Goal: Task Accomplishment & Management: Manage account settings

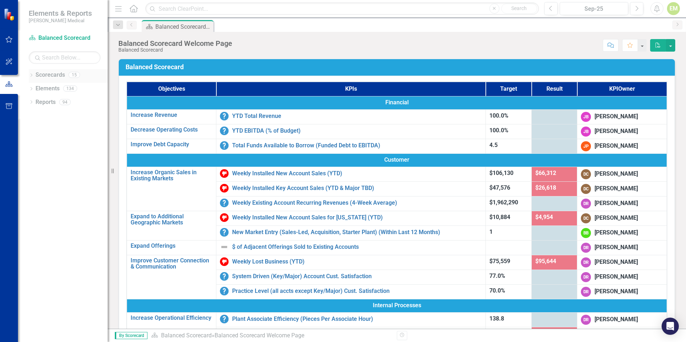
click at [32, 75] on icon "Dropdown" at bounding box center [31, 76] width 5 height 4
click at [37, 103] on icon "Dropdown" at bounding box center [34, 102] width 5 height 4
click at [41, 114] on icon "Dropdown" at bounding box center [41, 115] width 5 height 4
click at [66, 166] on link "[US_STATE] - HR" at bounding box center [81, 170] width 54 height 8
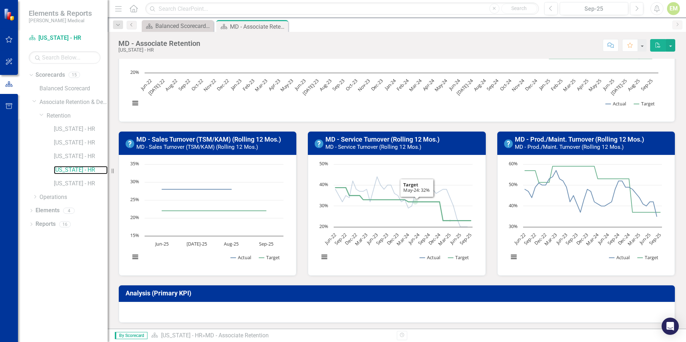
scroll to position [108, 0]
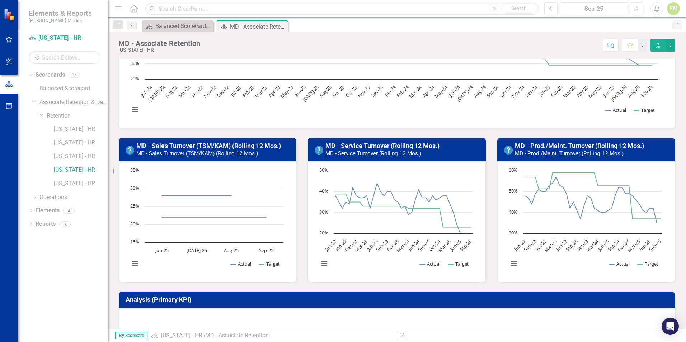
click at [363, 153] on small "MD - Service Turnover (Rolling 12 Mos.)" at bounding box center [374, 153] width 96 height 6
click at [369, 231] on rect "Interactive chart" at bounding box center [396, 221] width 161 height 108
click at [403, 150] on small "MD - Service Turnover (Rolling 12 Mos.)" at bounding box center [374, 153] width 96 height 6
click at [411, 216] on icon "Interactive chart" at bounding box center [402, 208] width 132 height 50
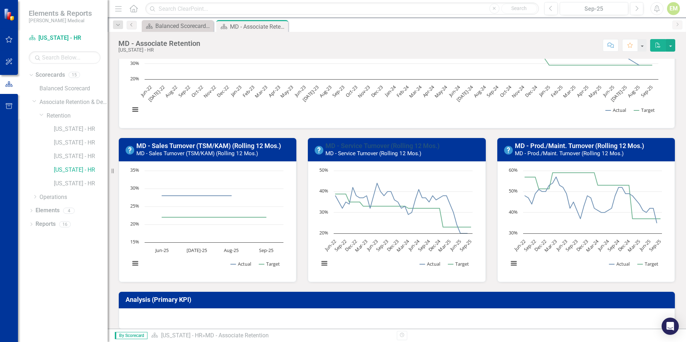
click at [347, 148] on link "MD - Service Turnover (Rolling 12 Mos.)" at bounding box center [383, 146] width 114 height 8
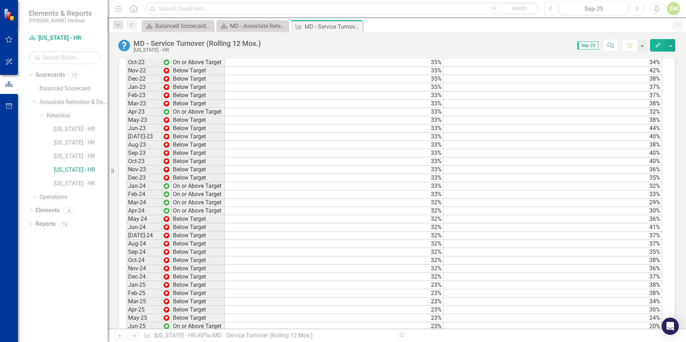
scroll to position [538, 0]
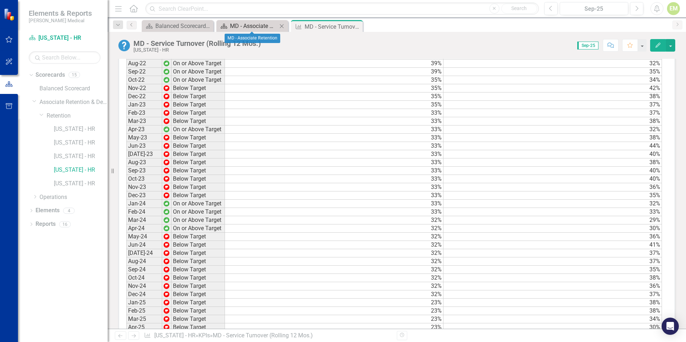
click at [243, 26] on div "MD - Associate Retention" at bounding box center [253, 26] width 47 height 9
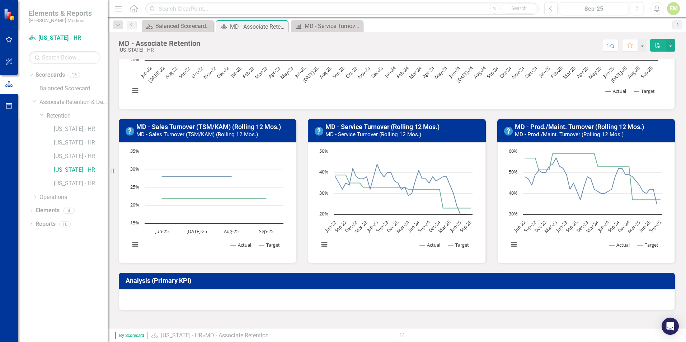
scroll to position [215, 0]
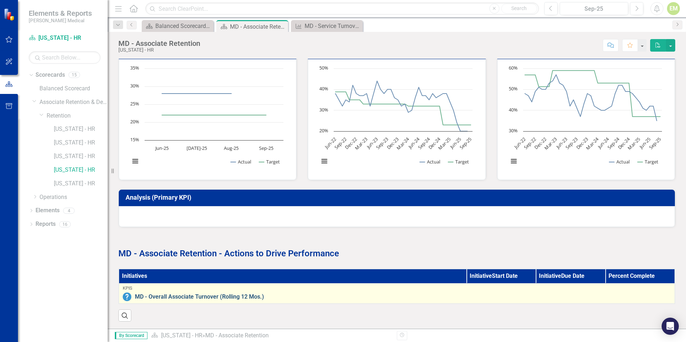
click at [244, 294] on link "MD - Overall Associate Turnover (Rolling 12 Mos.)" at bounding box center [403, 297] width 536 height 6
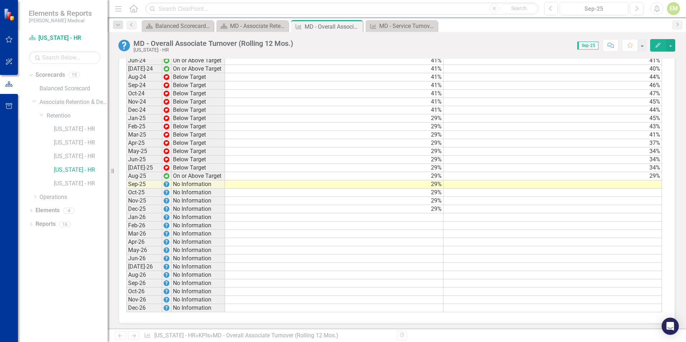
scroll to position [733, 0]
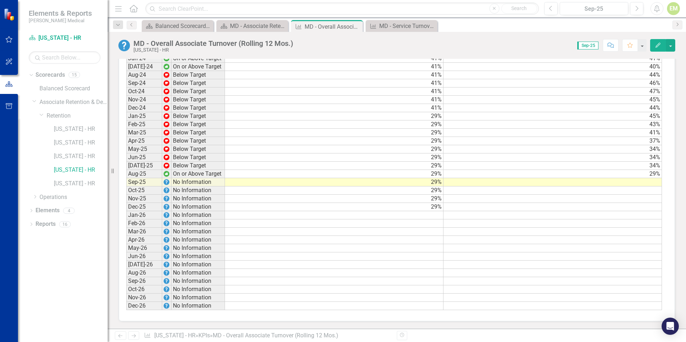
click at [633, 181] on td at bounding box center [553, 182] width 219 height 8
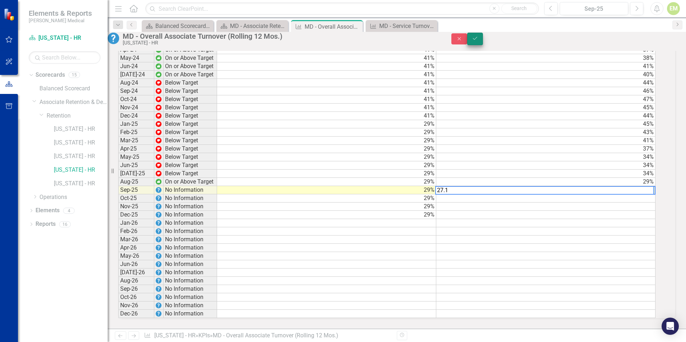
type textarea "27.1"
click at [479, 40] on icon "Save" at bounding box center [475, 38] width 6 height 5
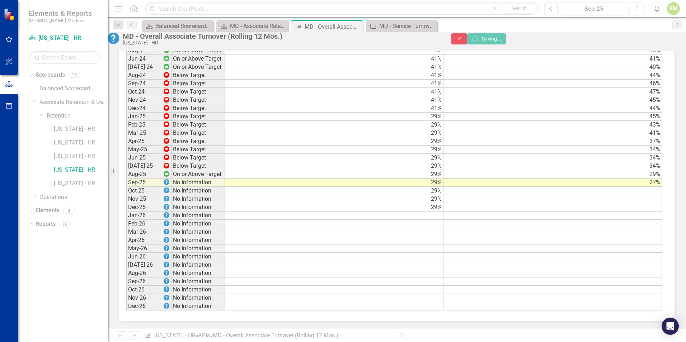
scroll to position [733, 0]
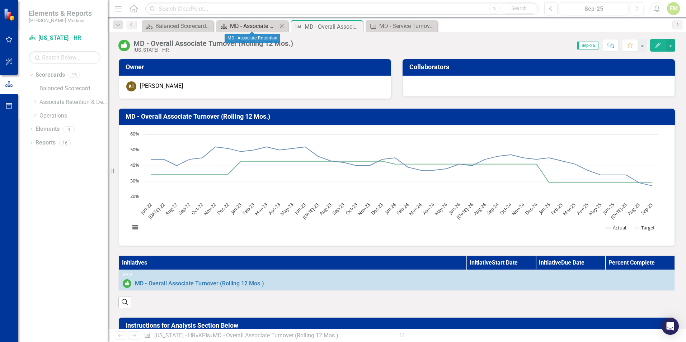
click at [237, 24] on div "MD - Associate Retention" at bounding box center [253, 26] width 47 height 9
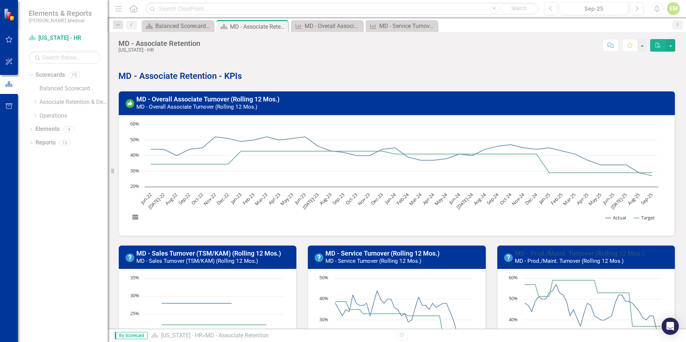
click at [577, 251] on link "MD - Prod./Maint. Turnover (Rolling 12 Mos.)" at bounding box center [579, 254] width 129 height 8
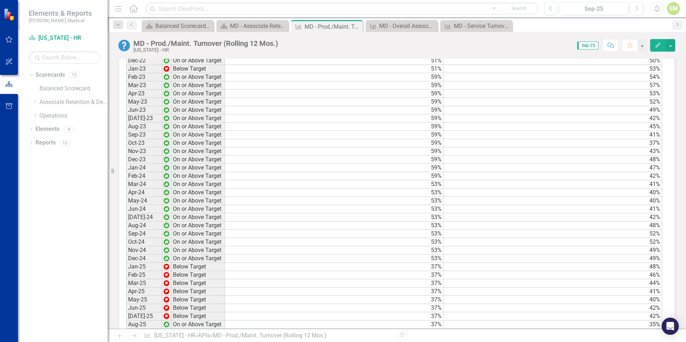
scroll to position [731, 0]
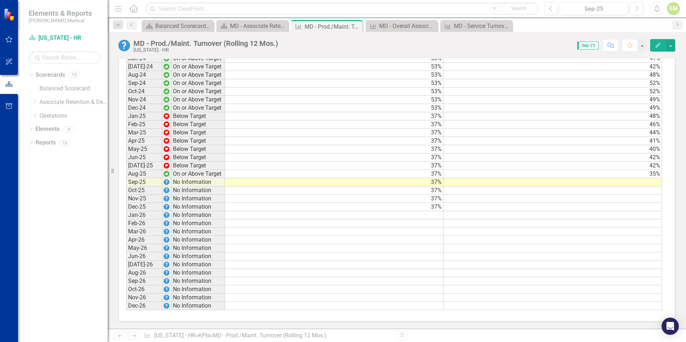
click at [604, 184] on td at bounding box center [553, 182] width 219 height 8
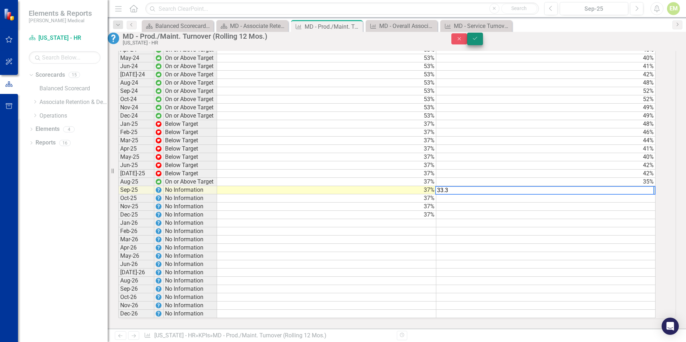
type textarea "33.3"
click at [479, 39] on icon "Save" at bounding box center [475, 38] width 6 height 5
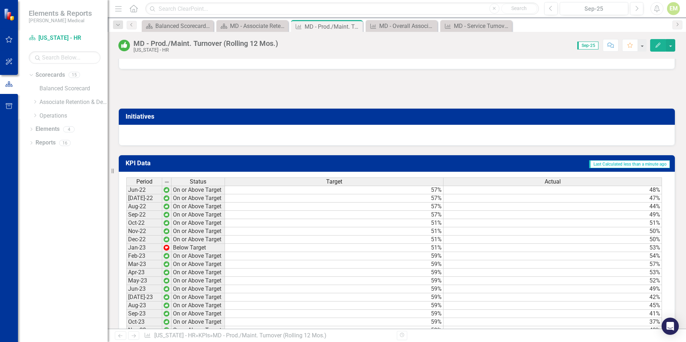
scroll to position [395, 0]
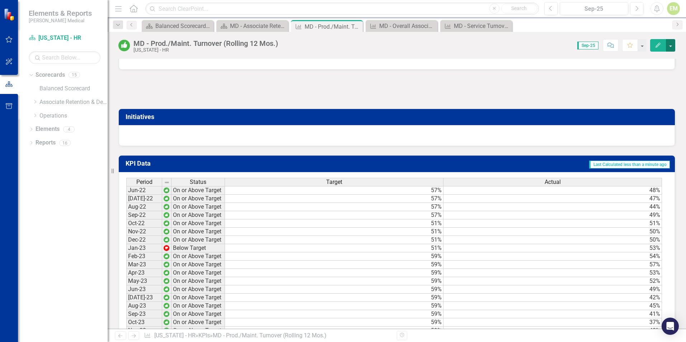
click at [673, 45] on button "button" at bounding box center [670, 45] width 9 height 13
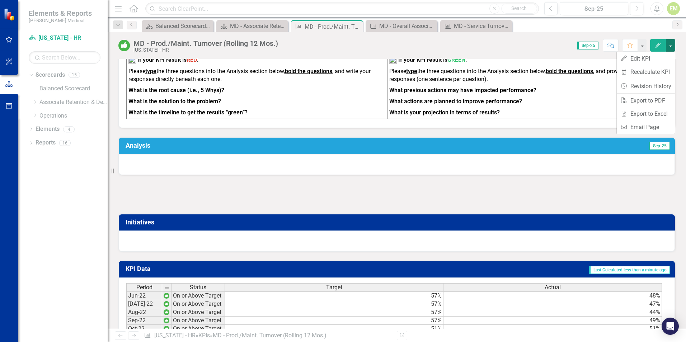
scroll to position [287, 0]
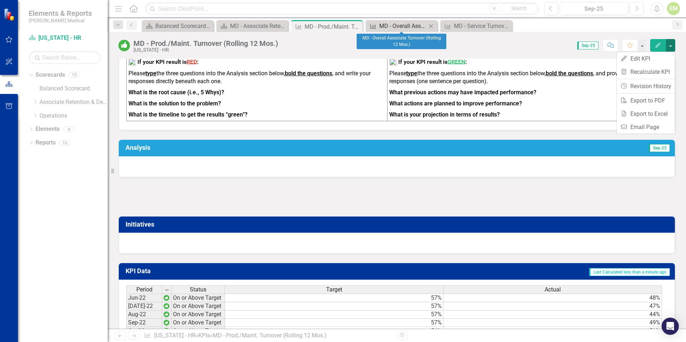
click at [410, 29] on div "MD - Overall Associate Turnover (Rolling 12 Mos.)" at bounding box center [402, 26] width 47 height 9
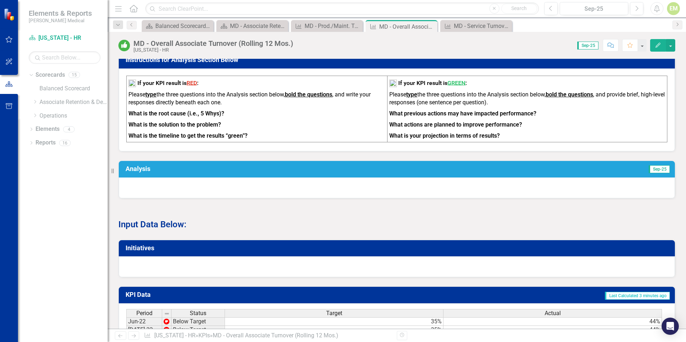
scroll to position [251, 0]
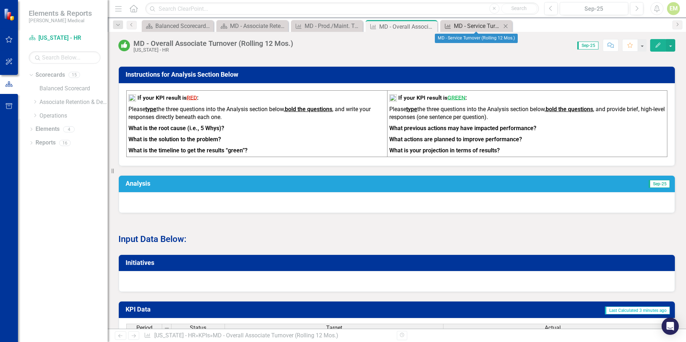
click at [463, 26] on div "MD - Service Turnover (Rolling 12 Mos.)" at bounding box center [477, 26] width 47 height 9
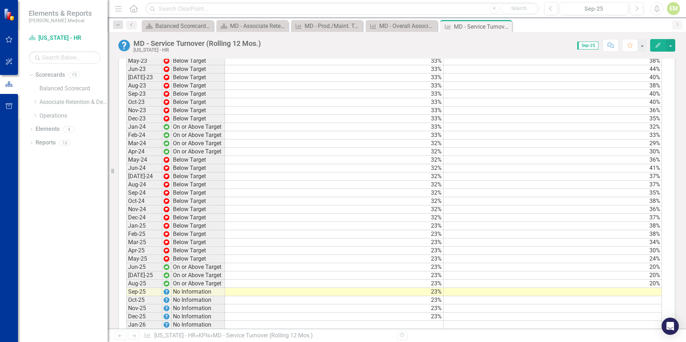
scroll to position [718, 0]
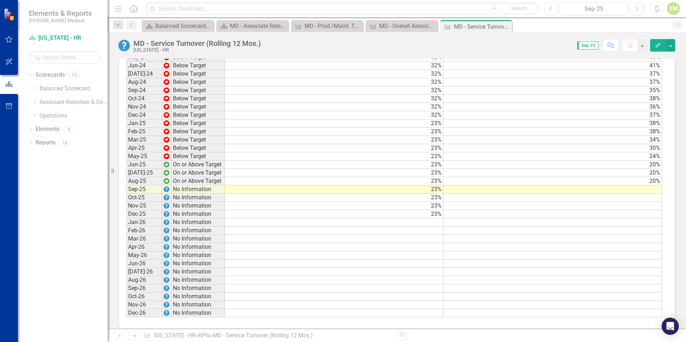
click at [645, 194] on td at bounding box center [553, 190] width 219 height 8
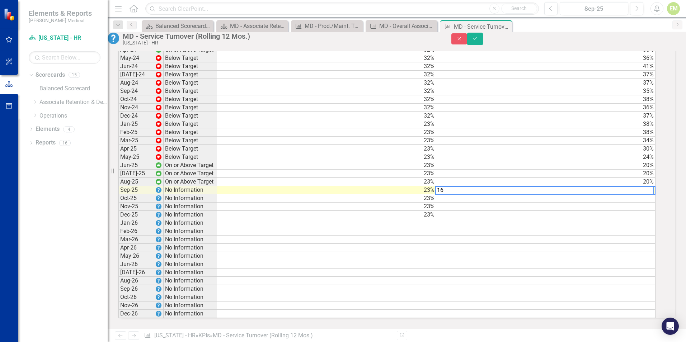
scroll to position [718, 0]
type textarea "16.6"
click at [479, 41] on icon "Save" at bounding box center [475, 38] width 6 height 5
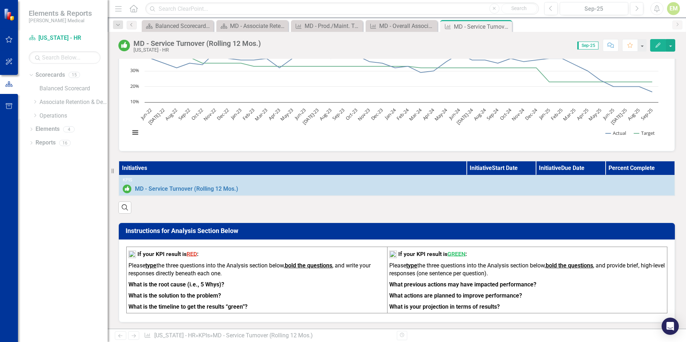
scroll to position [84, 0]
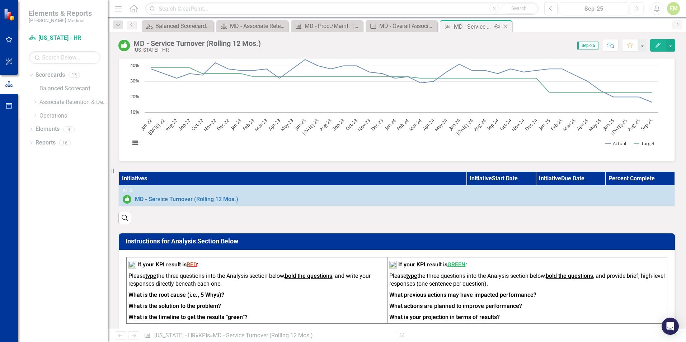
click at [507, 28] on icon at bounding box center [506, 27] width 4 height 4
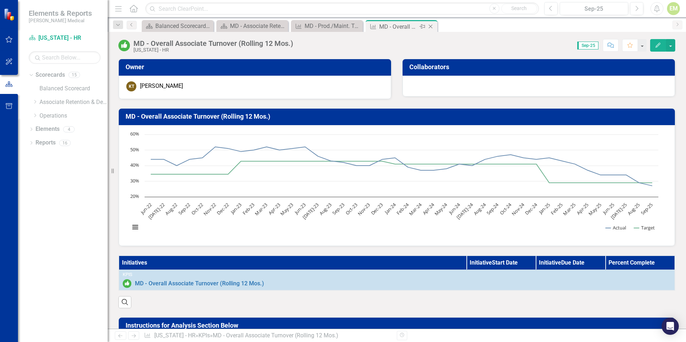
click at [430, 26] on icon "Close" at bounding box center [430, 27] width 7 height 6
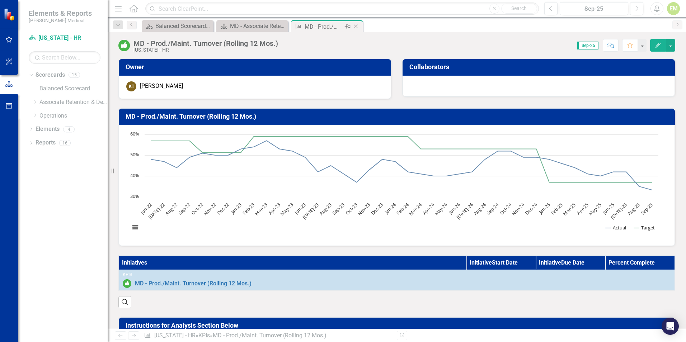
click at [358, 28] on icon "Close" at bounding box center [356, 27] width 7 height 6
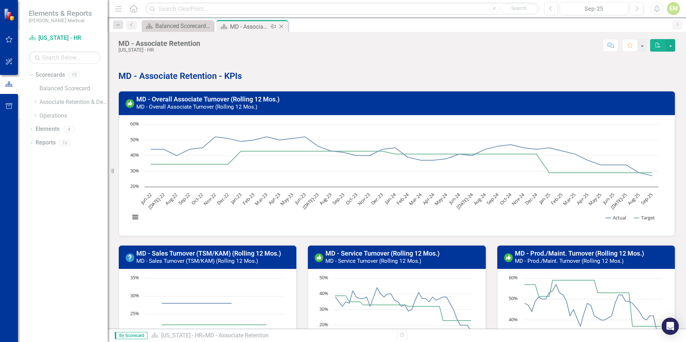
click at [283, 29] on icon "Close" at bounding box center [281, 27] width 7 height 6
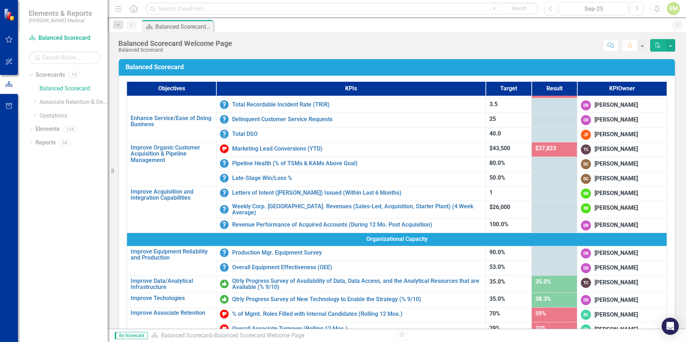
scroll to position [317, 0]
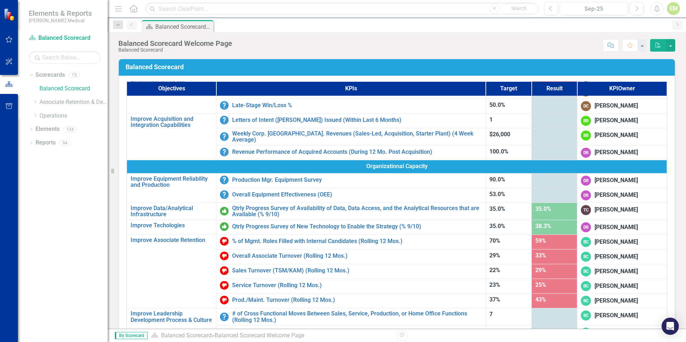
click at [621, 239] on div "[PERSON_NAME]" at bounding box center [616, 242] width 43 height 8
click at [536, 317] on div at bounding box center [555, 315] width 38 height 9
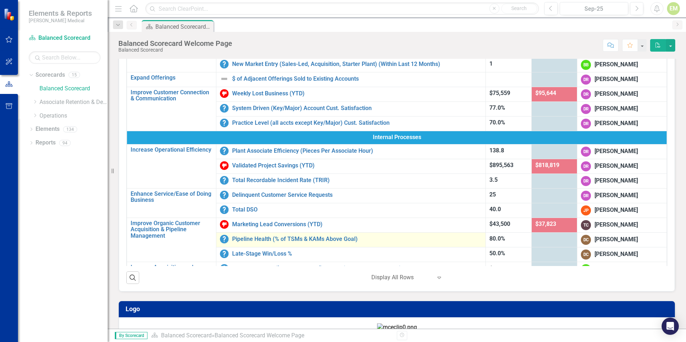
scroll to position [0, 0]
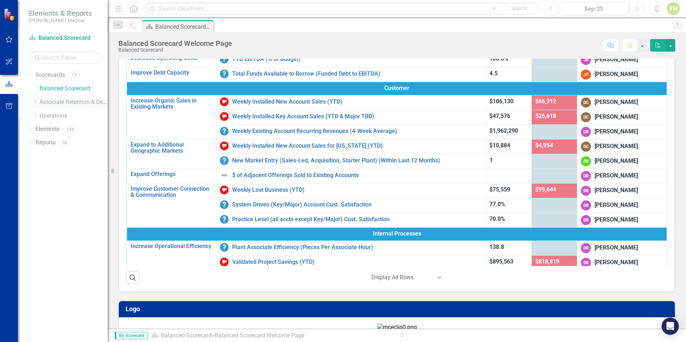
click at [36, 104] on icon "Dropdown" at bounding box center [34, 102] width 5 height 4
click at [42, 116] on icon "Dropdown" at bounding box center [41, 115] width 5 height 4
click at [72, 130] on link "[US_STATE] - HR" at bounding box center [81, 129] width 54 height 8
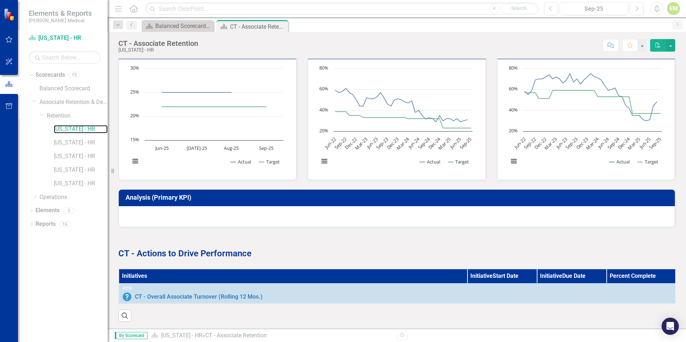
scroll to position [215, 0]
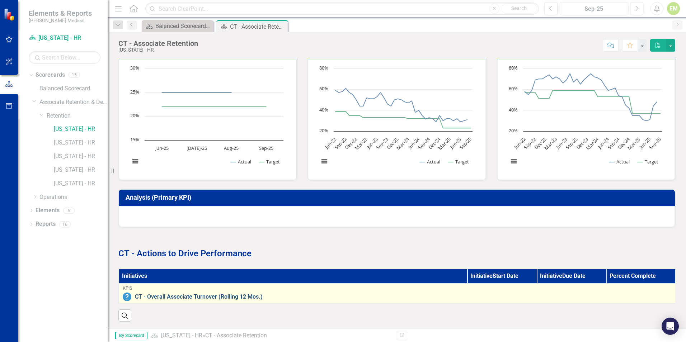
click at [354, 294] on link "CT - Overall Associate Turnover (Rolling 12 Mos.)" at bounding box center [403, 297] width 537 height 6
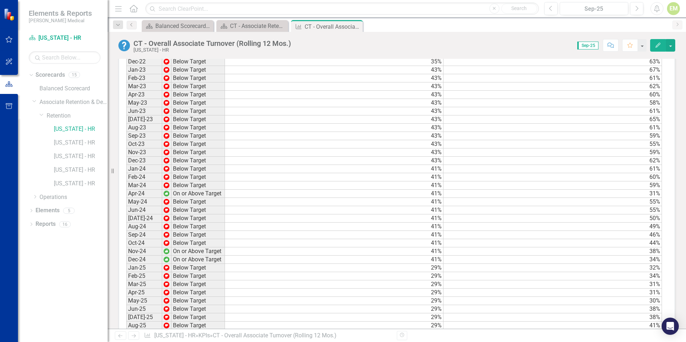
scroll to position [733, 0]
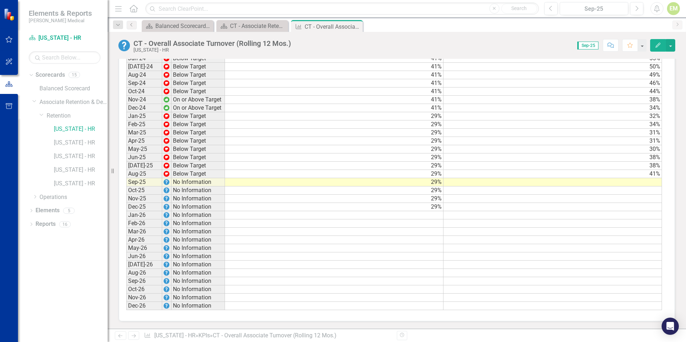
click at [645, 182] on td at bounding box center [553, 182] width 219 height 8
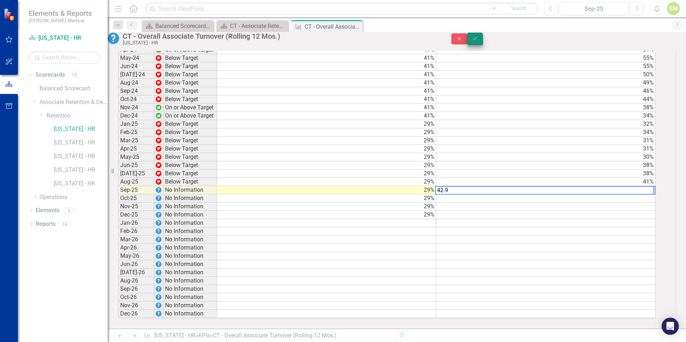
type textarea "42.9"
click at [483, 41] on button "Save" at bounding box center [475, 39] width 16 height 13
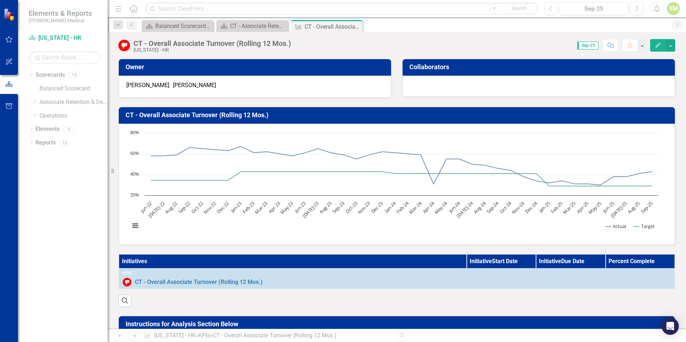
click at [319, 116] on h3 "CT - Overall Associate Turnover (Rolling 12 Mos.)" at bounding box center [398, 115] width 545 height 7
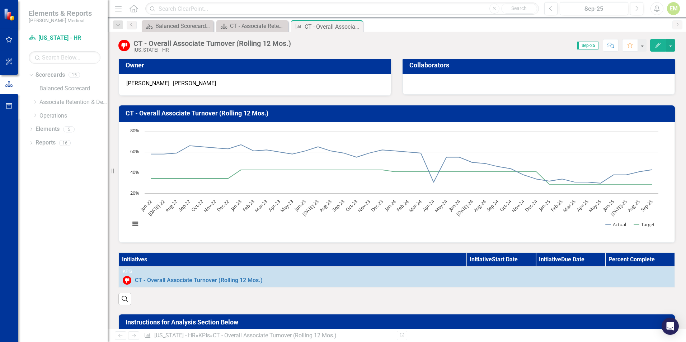
scroll to position [0, 0]
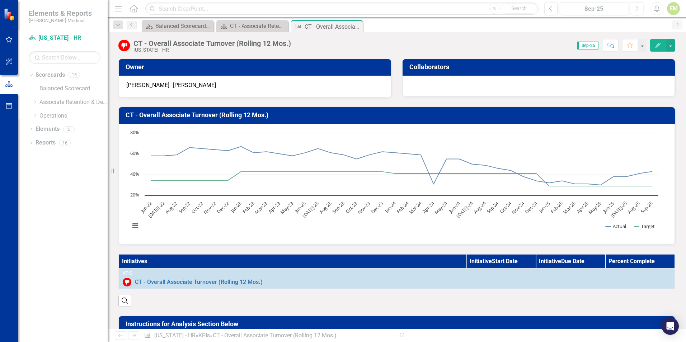
click at [288, 122] on td "CT - Overall Associate Turnover (Rolling 12 Mos.)" at bounding box center [398, 116] width 545 height 13
click at [386, 250] on div "Initiatives Initiative Start Date Initiative Due Date Percent Complete KPIs CT …" at bounding box center [397, 276] width 568 height 62
click at [277, 25] on div "CT - Associate Retention" at bounding box center [253, 26] width 47 height 9
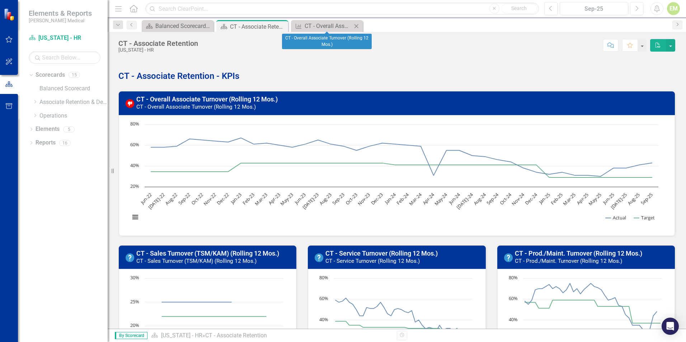
click at [356, 27] on icon "Close" at bounding box center [356, 26] width 7 height 6
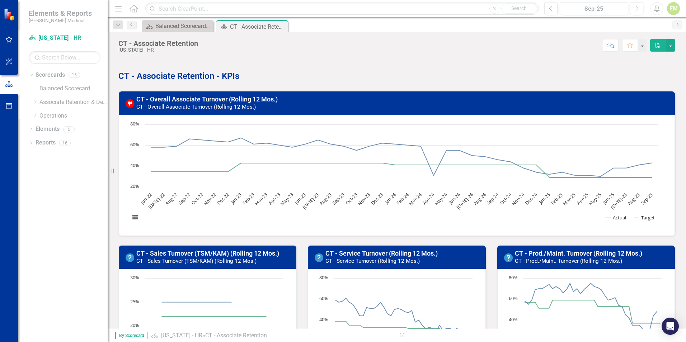
click at [539, 258] on small "CT - Prod./Maint. Turnover (Rolling 12 Mos.)" at bounding box center [568, 261] width 107 height 6
click at [536, 251] on link "CT - Prod./Maint. Turnover (Rolling 12 Mos.)" at bounding box center [578, 254] width 127 height 8
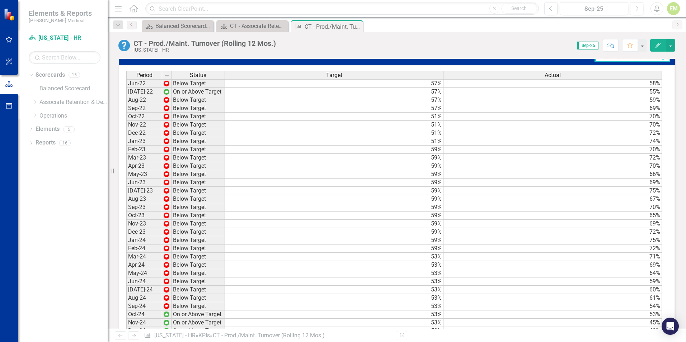
scroll to position [646, 0]
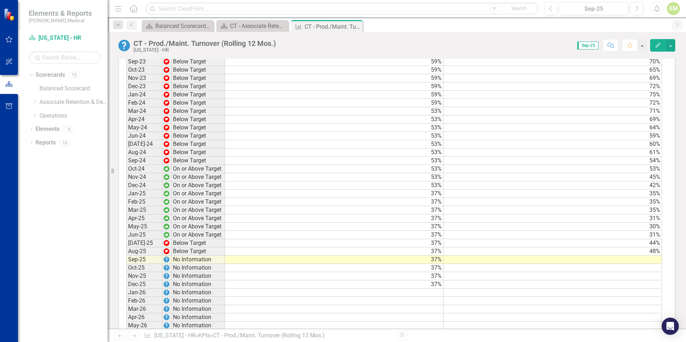
click at [632, 264] on td at bounding box center [553, 260] width 219 height 8
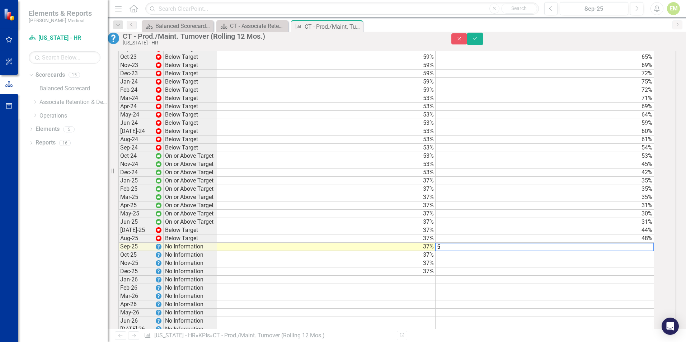
scroll to position [647, 0]
type textarea "52.6"
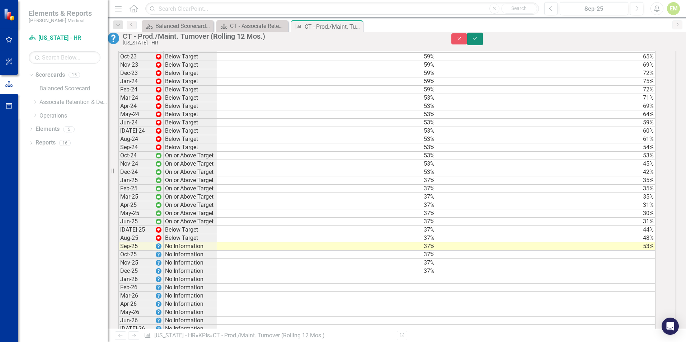
click at [479, 41] on icon "Save" at bounding box center [475, 38] width 6 height 5
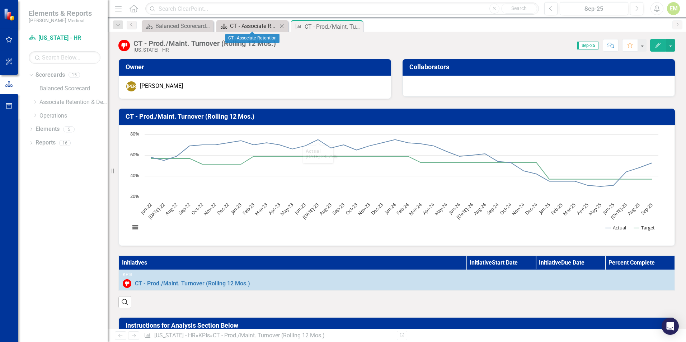
click at [253, 24] on div "CT - Associate Retention" at bounding box center [253, 26] width 47 height 9
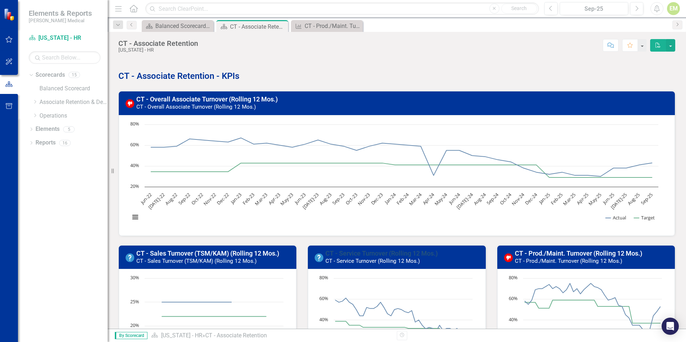
click at [375, 255] on link "CT - Service Turnover (Rolling 12 Mos.)" at bounding box center [382, 254] width 112 height 8
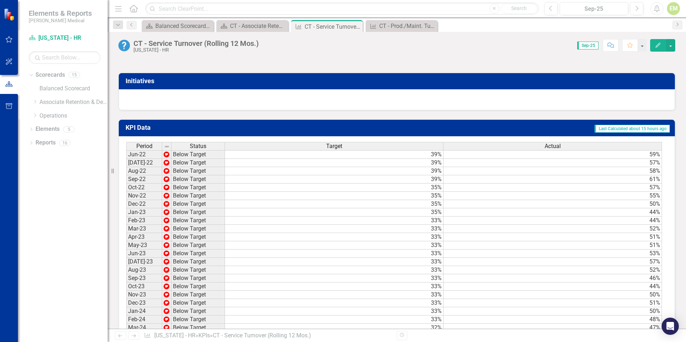
scroll to position [682, 0]
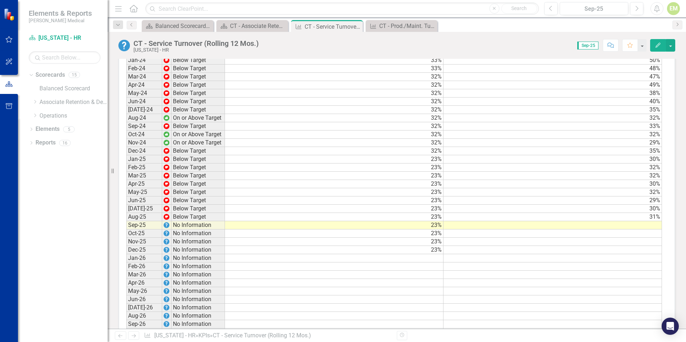
click at [562, 230] on td at bounding box center [553, 225] width 219 height 8
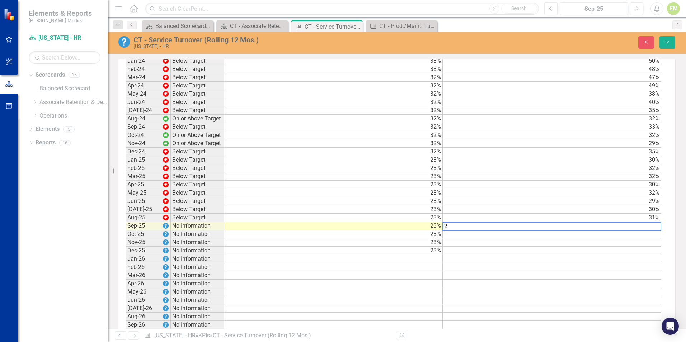
scroll to position [682, 0]
type textarea "29.6"
click at [563, 238] on td at bounding box center [553, 234] width 219 height 8
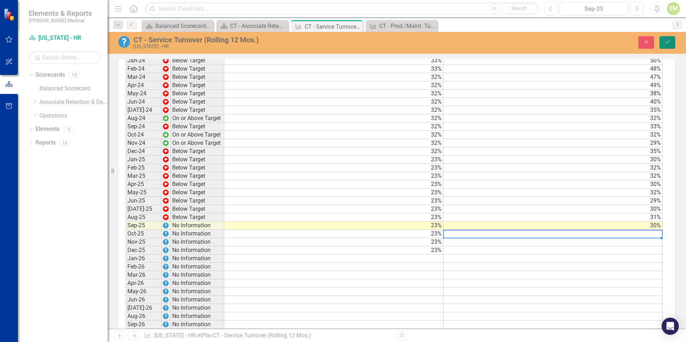
click at [668, 42] on icon "Save" at bounding box center [667, 41] width 6 height 5
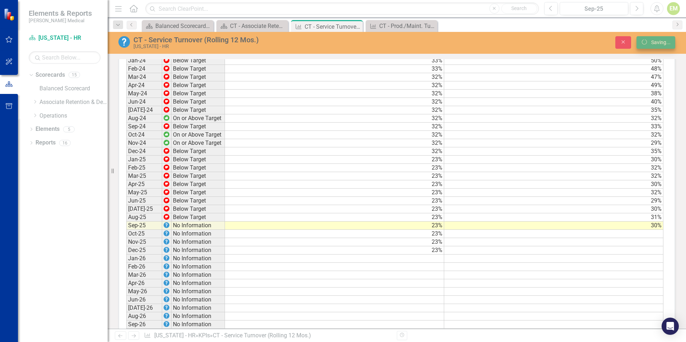
scroll to position [682, 0]
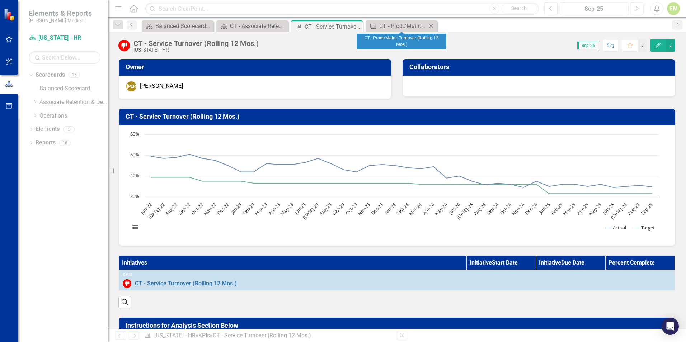
click at [434, 27] on icon "Close" at bounding box center [431, 26] width 7 height 6
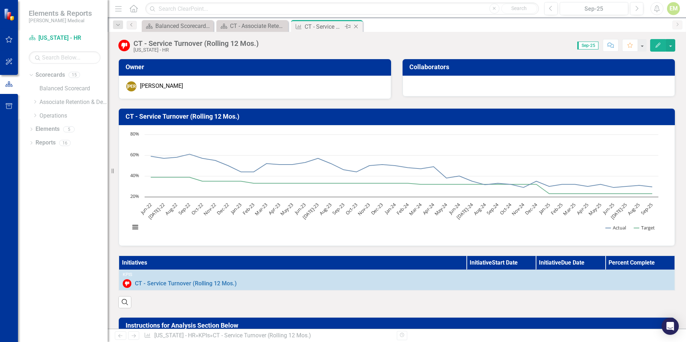
click at [359, 26] on icon "Close" at bounding box center [356, 27] width 7 height 6
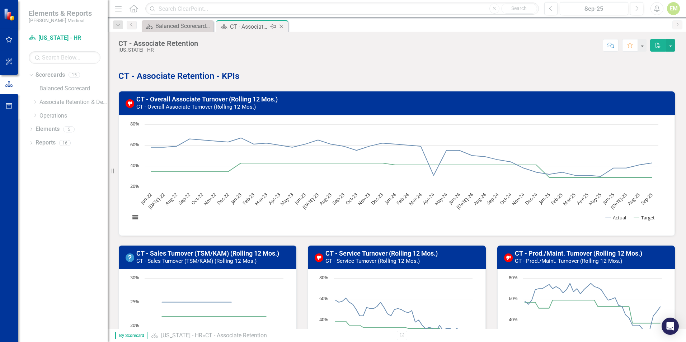
click at [284, 26] on icon "Close" at bounding box center [281, 27] width 7 height 6
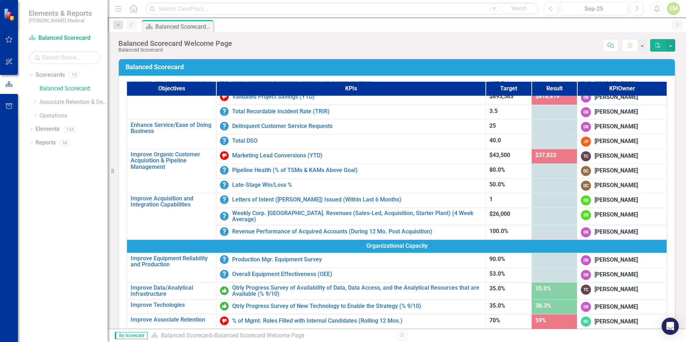
scroll to position [317, 0]
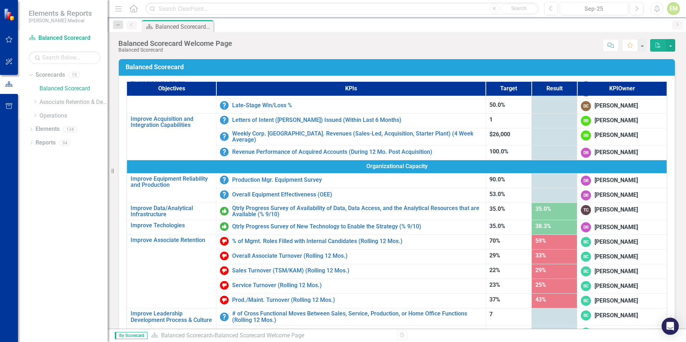
click at [595, 239] on div "[PERSON_NAME]" at bounding box center [616, 242] width 43 height 8
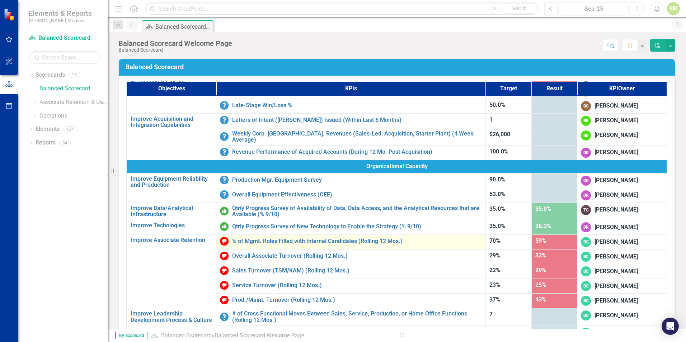
click at [223, 241] on img at bounding box center [224, 241] width 9 height 9
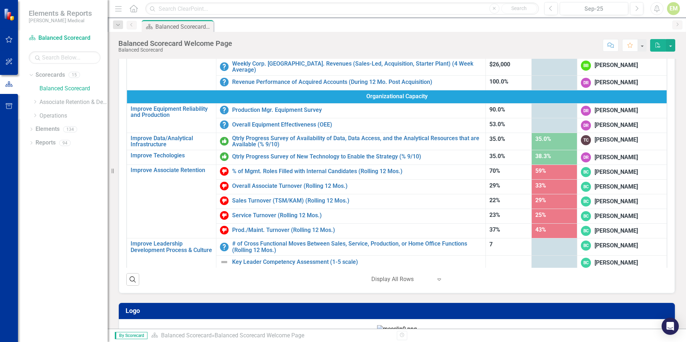
scroll to position [69, 0]
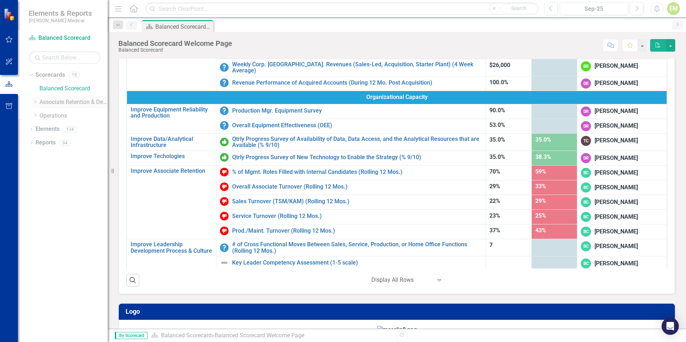
click at [37, 104] on icon "Dropdown" at bounding box center [34, 102] width 5 height 4
click at [43, 117] on icon "Dropdown" at bounding box center [41, 115] width 5 height 4
click at [63, 144] on link "[US_STATE] - HR" at bounding box center [81, 143] width 54 height 8
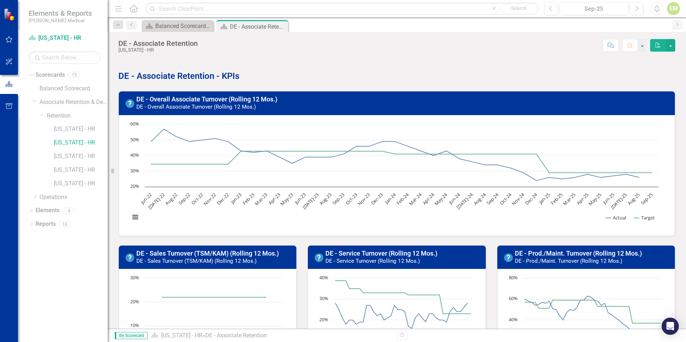
click at [359, 101] on h3 "DE - Overall Associate Turnover (Rolling 12 Mos.) DE - Overall Associate Turnov…" at bounding box center [403, 103] width 535 height 14
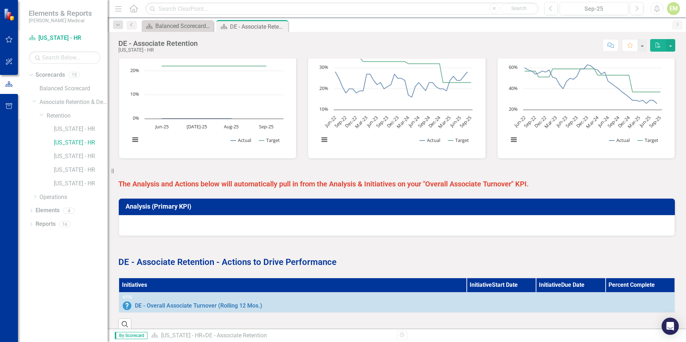
scroll to position [246, 0]
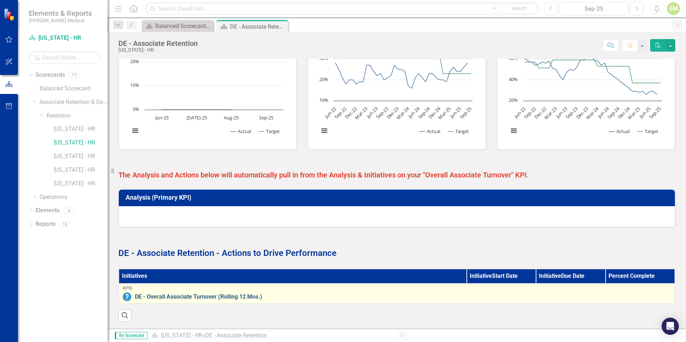
click at [346, 294] on link "DE - Overall Associate Turnover (Rolling 12 Mos.)" at bounding box center [403, 297] width 536 height 6
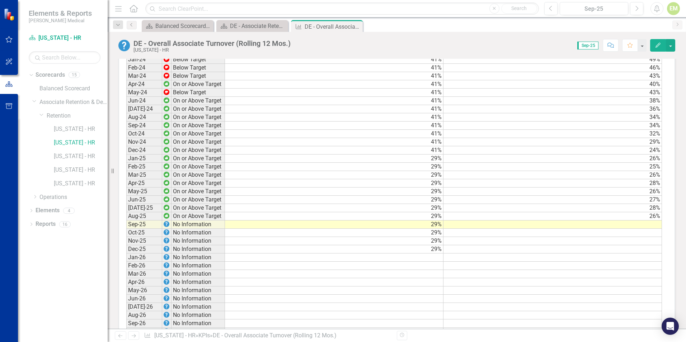
scroll to position [718, 0]
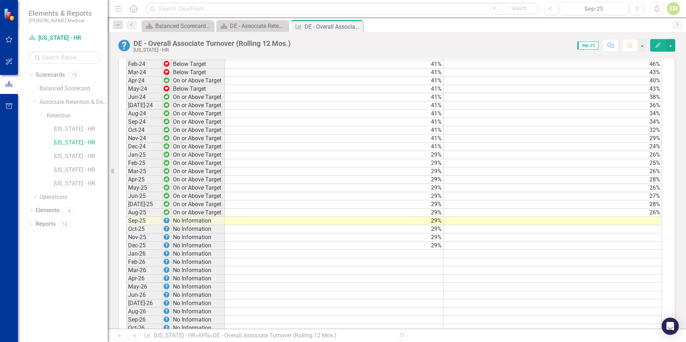
click at [608, 225] on td at bounding box center [553, 221] width 219 height 8
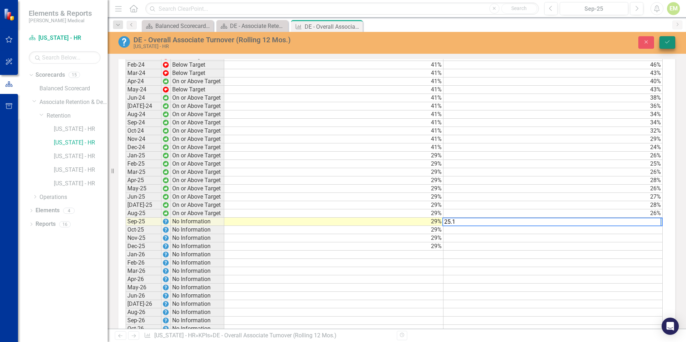
type textarea "25.1"
click at [667, 44] on icon "Save" at bounding box center [667, 41] width 6 height 5
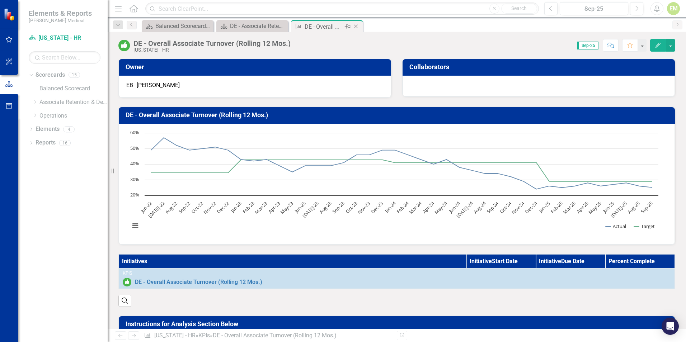
click at [359, 26] on icon "Close" at bounding box center [356, 27] width 7 height 6
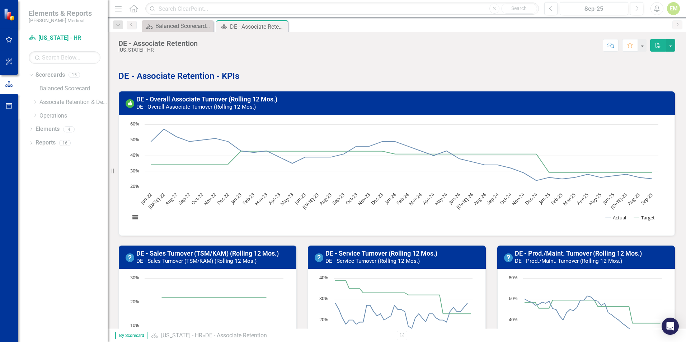
click at [564, 249] on td "DE - Prod./Maint. Turnover (Rolling 12 Mos.) DE - Prod./Maint. Turnover (Rollin…" at bounding box center [593, 258] width 156 height 20
click at [562, 254] on link "DE - Prod./Maint. Turnover (Rolling 12 Mos.)" at bounding box center [578, 254] width 127 height 8
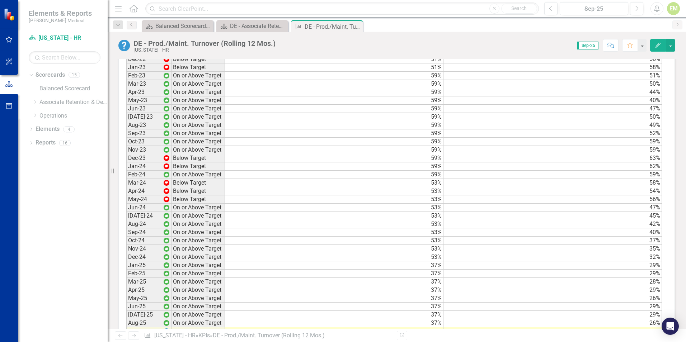
scroll to position [682, 0]
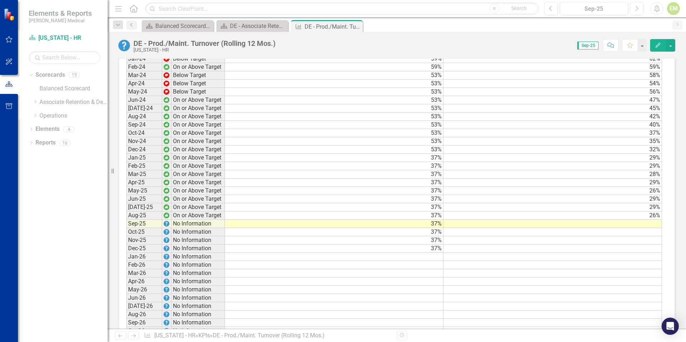
click at [546, 228] on td at bounding box center [553, 224] width 219 height 8
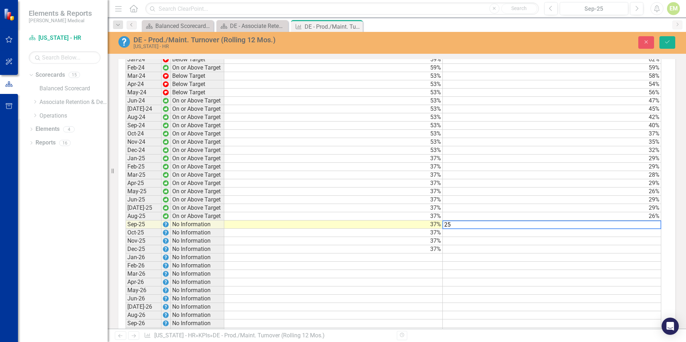
scroll to position [682, 0]
type textarea "25.9"
click at [541, 245] on td at bounding box center [553, 241] width 219 height 8
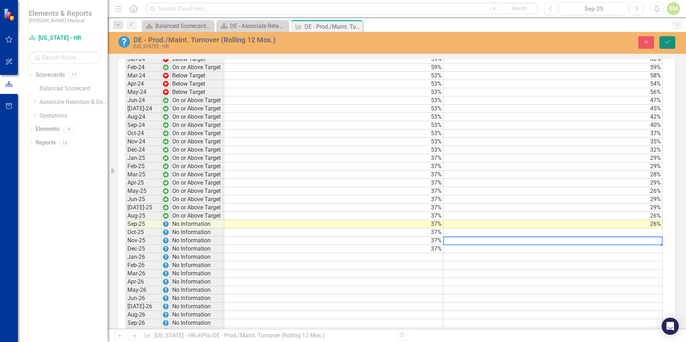
click at [663, 41] on button "Save" at bounding box center [668, 42] width 16 height 13
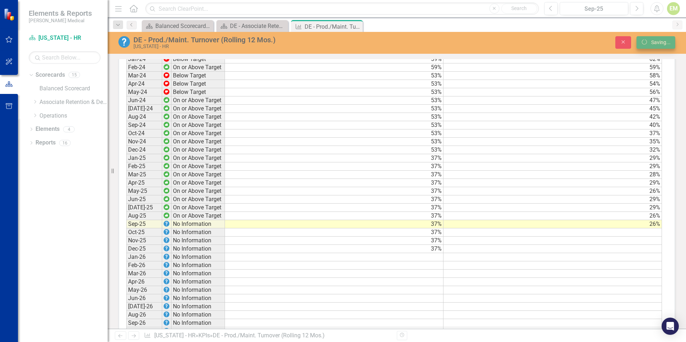
scroll to position [0, 0]
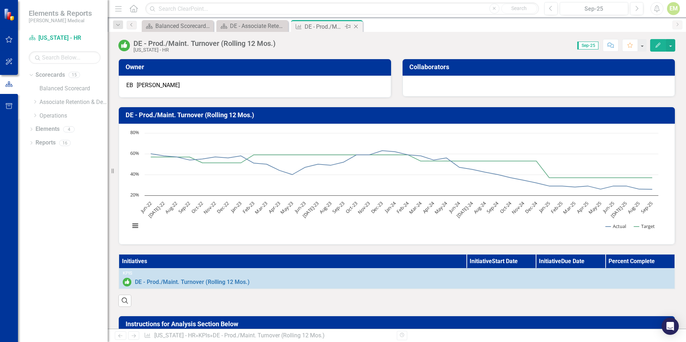
click at [358, 26] on icon "Close" at bounding box center [356, 27] width 7 height 6
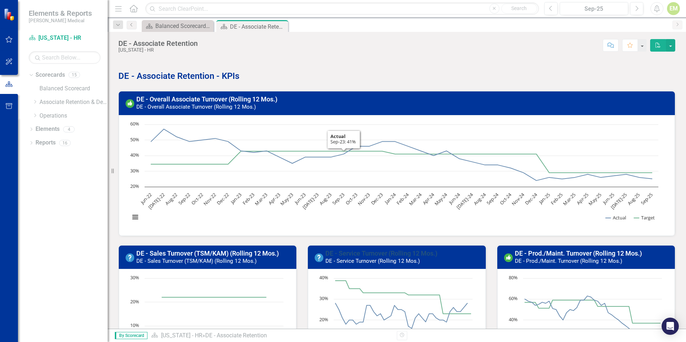
click at [367, 254] on link "DE - Service Turnover (Rolling 12 Mos.)" at bounding box center [382, 254] width 112 height 8
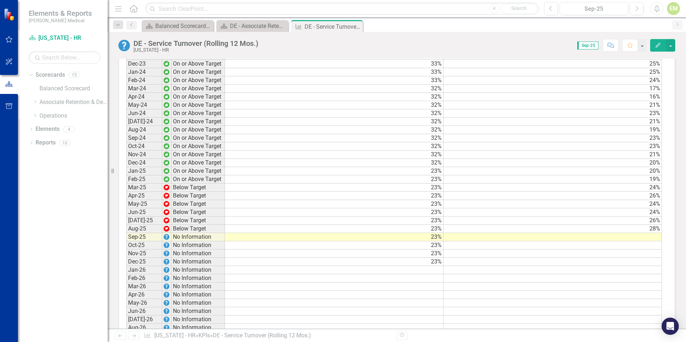
scroll to position [682, 0]
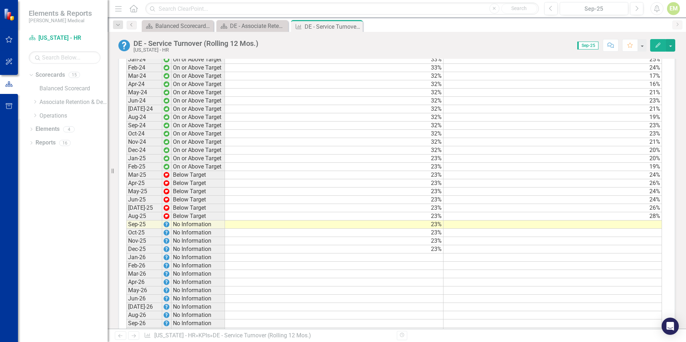
click at [584, 229] on td at bounding box center [553, 225] width 219 height 8
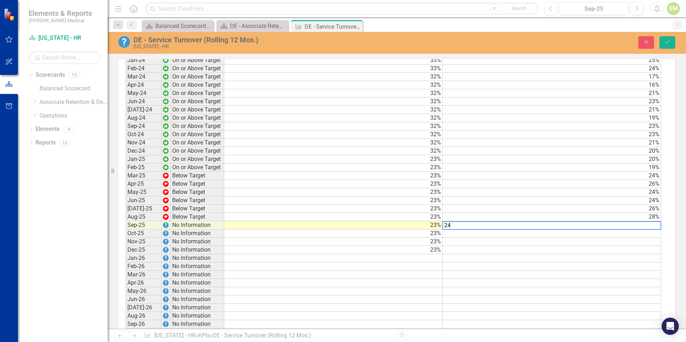
scroll to position [682, 0]
type textarea "24.0"
click at [671, 41] on icon "Save" at bounding box center [667, 41] width 6 height 5
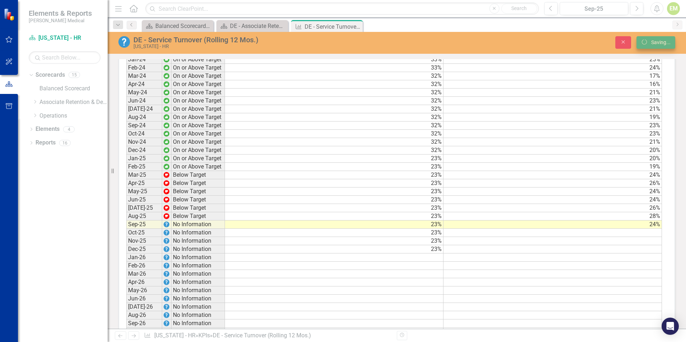
scroll to position [682, 0]
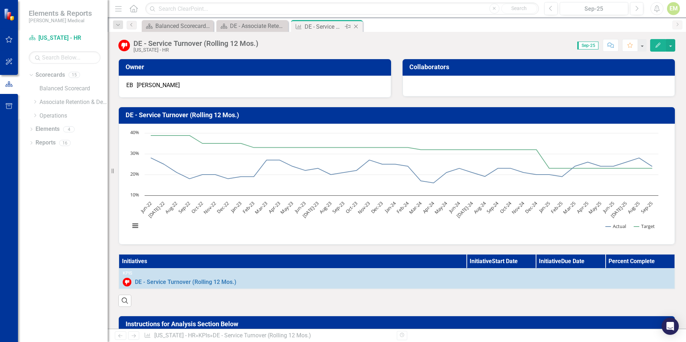
click at [355, 25] on icon "Close" at bounding box center [356, 27] width 7 height 6
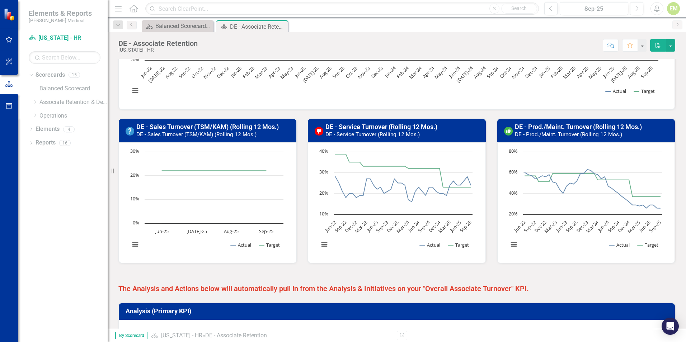
scroll to position [144, 0]
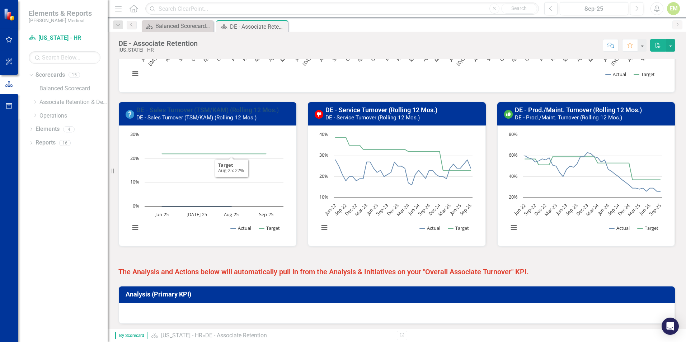
click at [187, 110] on link "DE - Sales Turnover (TSM/KAM) (Rolling 12 Mos.)" at bounding box center [207, 110] width 143 height 8
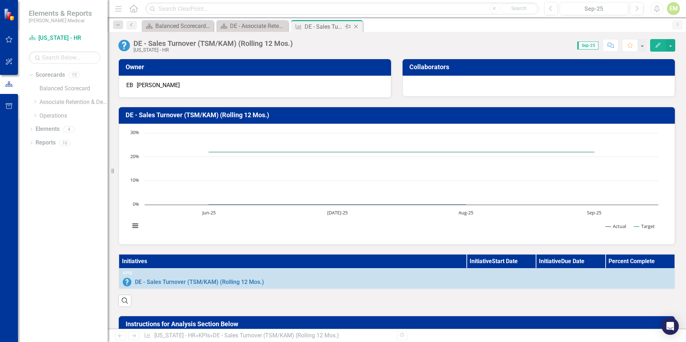
click at [358, 27] on icon "Close" at bounding box center [356, 27] width 7 height 6
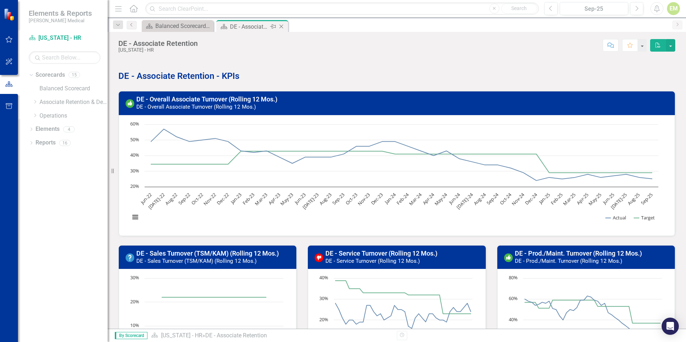
click at [279, 28] on icon "Close" at bounding box center [281, 27] width 7 height 6
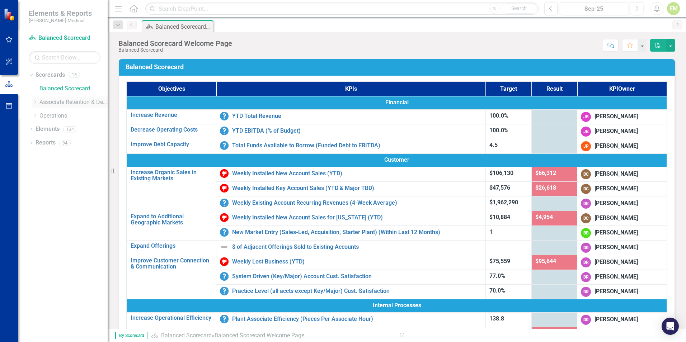
click at [39, 103] on div "Dropdown" at bounding box center [35, 102] width 7 height 6
click at [41, 118] on div "Dropdown" at bounding box center [41, 116] width 5 height 6
click at [63, 129] on link "[US_STATE] - HR" at bounding box center [81, 129] width 54 height 8
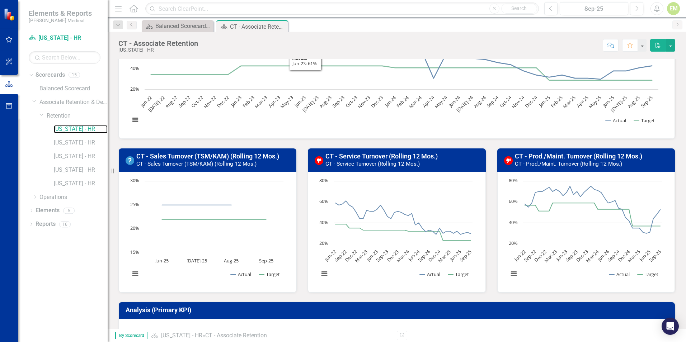
scroll to position [108, 0]
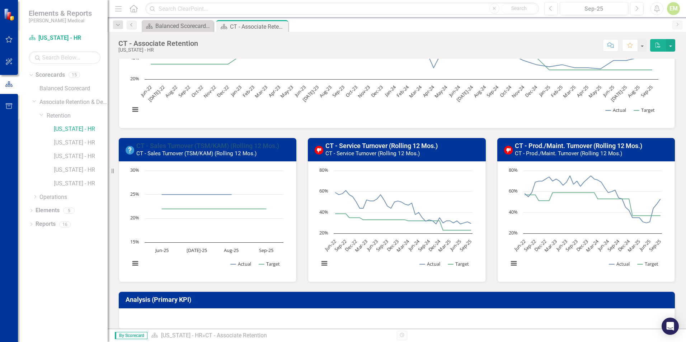
click at [201, 147] on link "CT - Sales Turnover (TSM/KAM) (Rolling 12 Mos.)" at bounding box center [207, 146] width 143 height 8
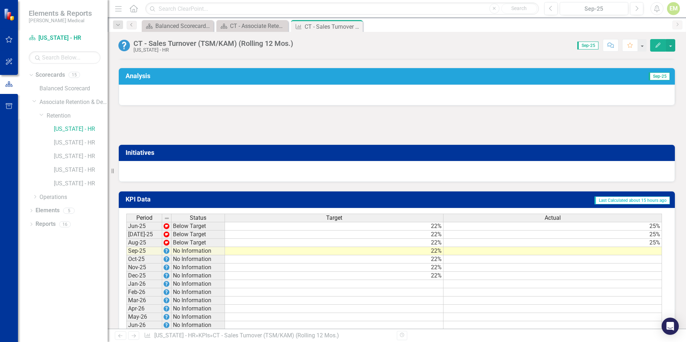
scroll to position [431, 0]
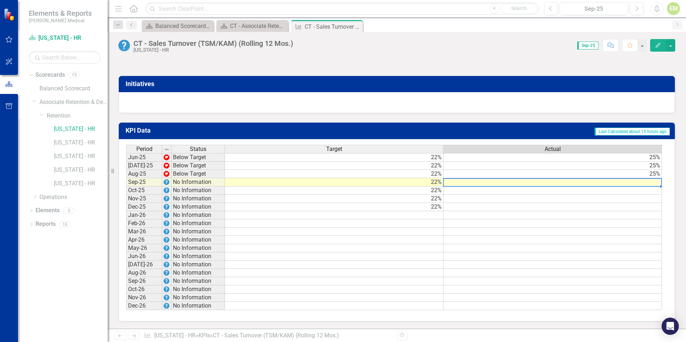
click at [621, 185] on td at bounding box center [553, 182] width 219 height 8
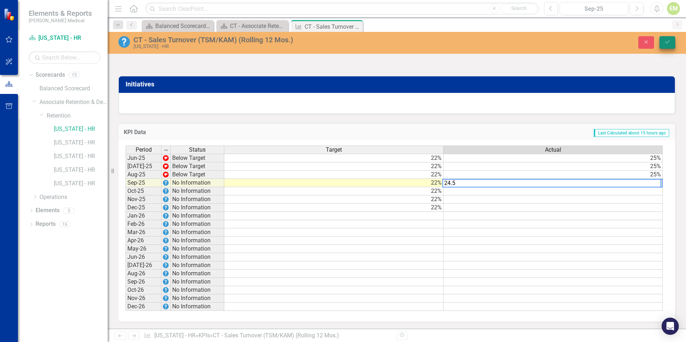
type textarea "24.5"
click at [666, 43] on icon "Save" at bounding box center [667, 41] width 6 height 5
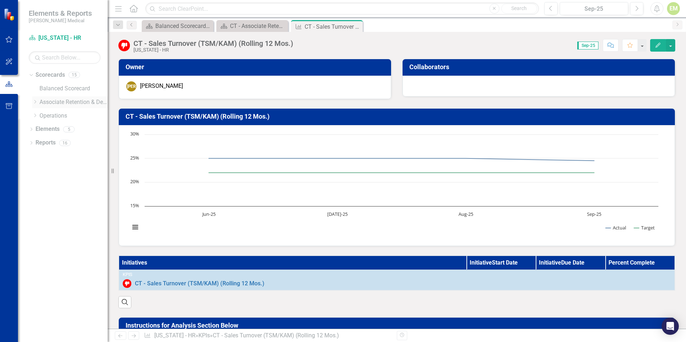
click at [36, 102] on icon "Dropdown" at bounding box center [34, 102] width 5 height 4
click at [43, 114] on icon "Dropdown" at bounding box center [41, 115] width 5 height 4
click at [68, 142] on link "[US_STATE] - HR" at bounding box center [81, 143] width 54 height 8
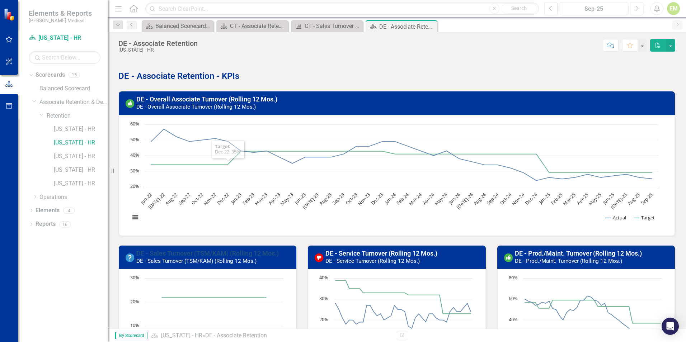
click at [213, 252] on link "DE - Sales Turnover (TSM/KAM) (Rolling 12 Mos.)" at bounding box center [207, 254] width 143 height 8
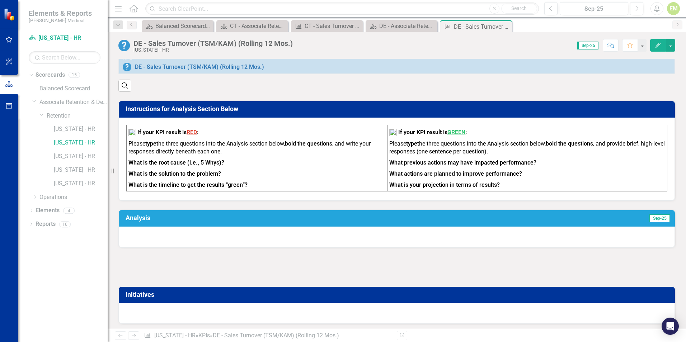
scroll to position [395, 0]
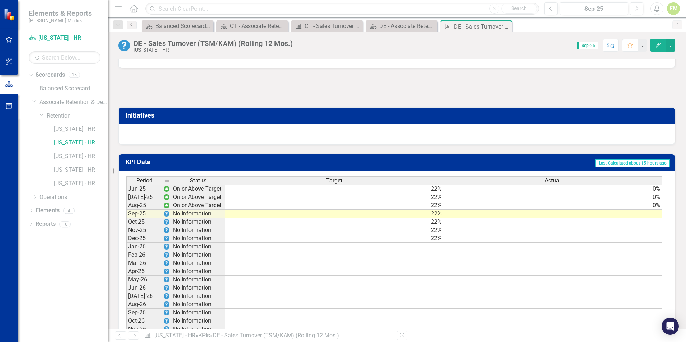
click at [594, 218] on td at bounding box center [553, 214] width 219 height 8
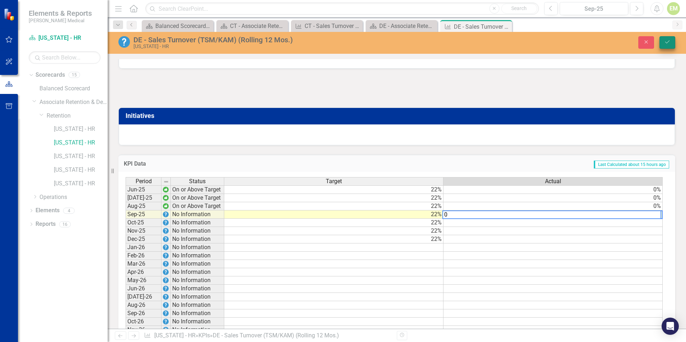
type textarea "0"
click at [664, 45] on button "Save" at bounding box center [668, 42] width 16 height 13
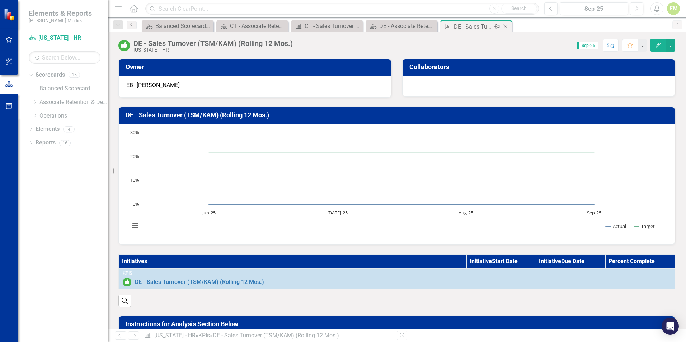
click at [506, 25] on icon "Close" at bounding box center [505, 27] width 7 height 6
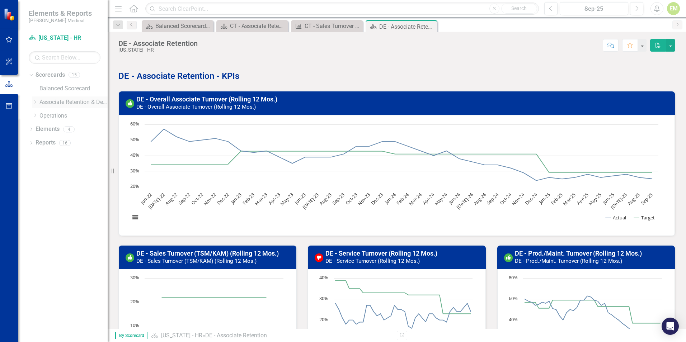
click at [38, 103] on div "Dropdown" at bounding box center [35, 102] width 7 height 6
click at [44, 115] on icon "Dropdown" at bounding box center [41, 115] width 5 height 4
click at [65, 154] on link "[US_STATE] - HR" at bounding box center [81, 157] width 54 height 8
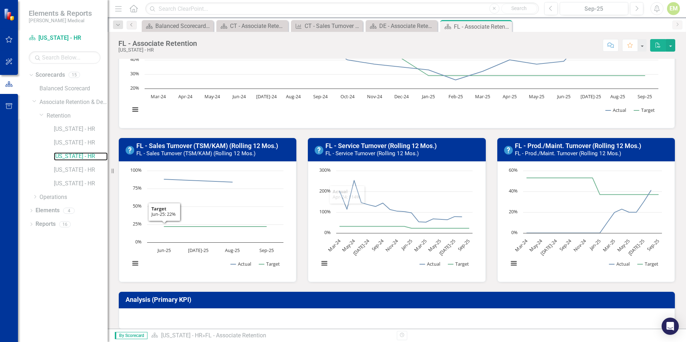
scroll to position [144, 0]
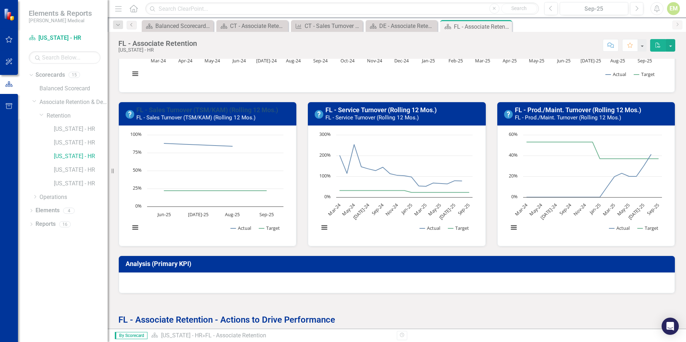
click at [180, 109] on link "FL - Sales Turnover (TSM/KAM) (Rolling 12 Mos.)" at bounding box center [207, 110] width 142 height 8
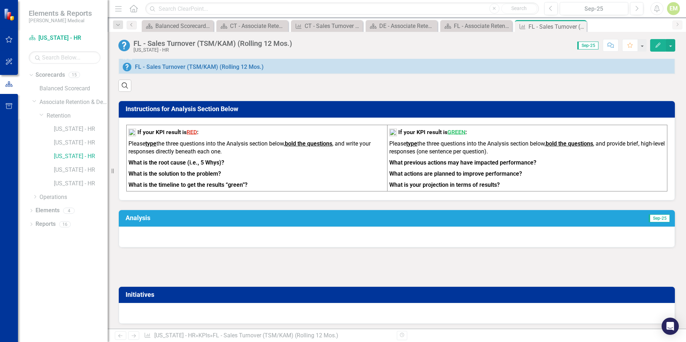
scroll to position [433, 0]
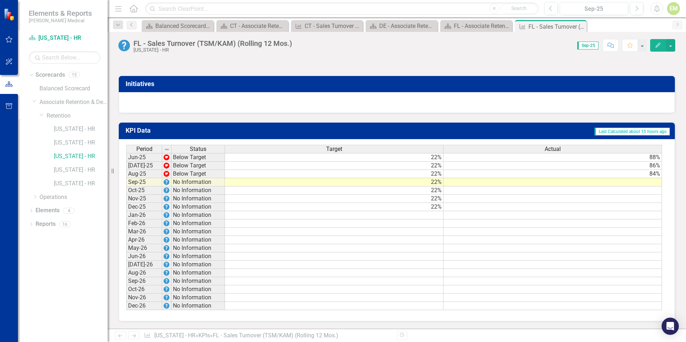
click at [650, 177] on td "84%" at bounding box center [553, 174] width 219 height 8
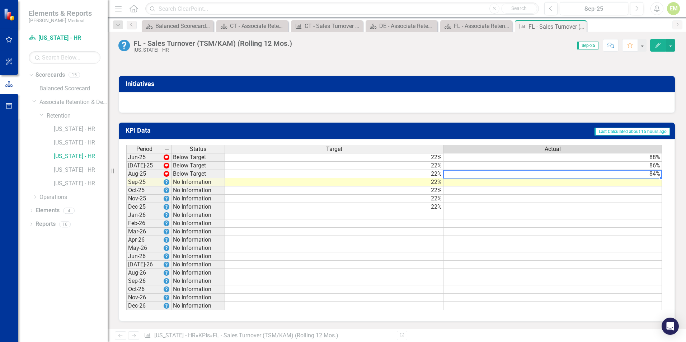
click at [126, 179] on div "Period Status Target Actual Jun-25 Below Target 22% 88% [DATE]-25 Below Target …" at bounding box center [126, 227] width 0 height 165
type textarea "8"
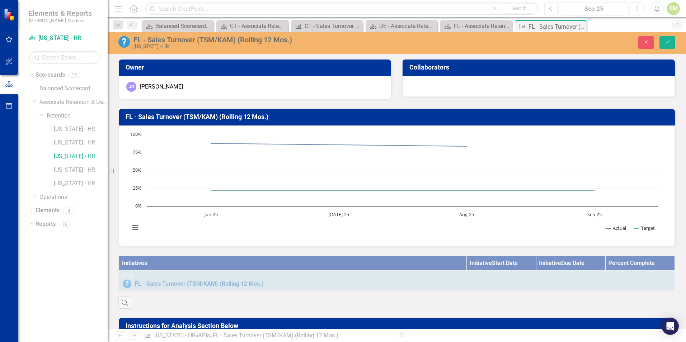
scroll to position [433, 0]
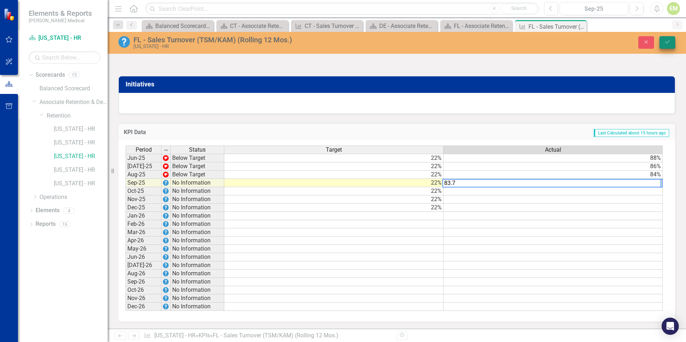
type textarea "83.7"
click at [669, 43] on icon "Save" at bounding box center [667, 41] width 6 height 5
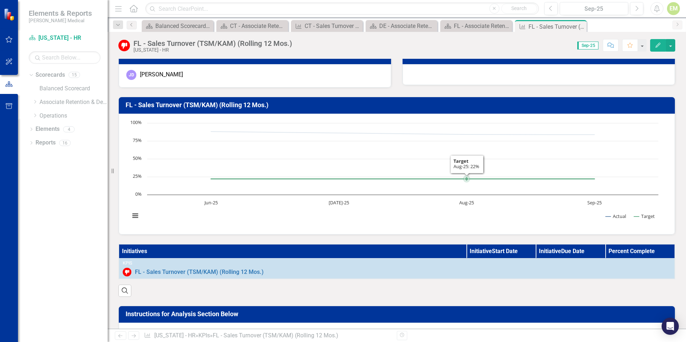
scroll to position [0, 0]
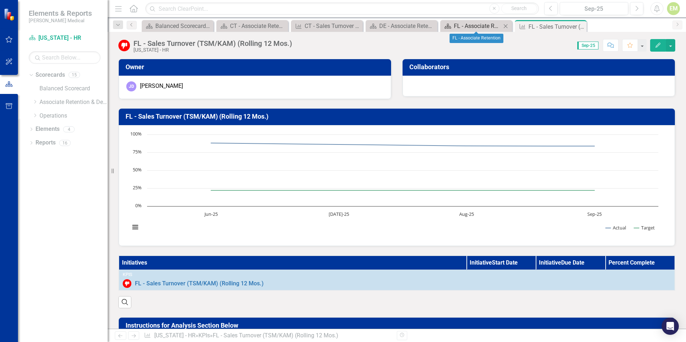
click at [477, 23] on div "FL - Associate Retention" at bounding box center [477, 26] width 47 height 9
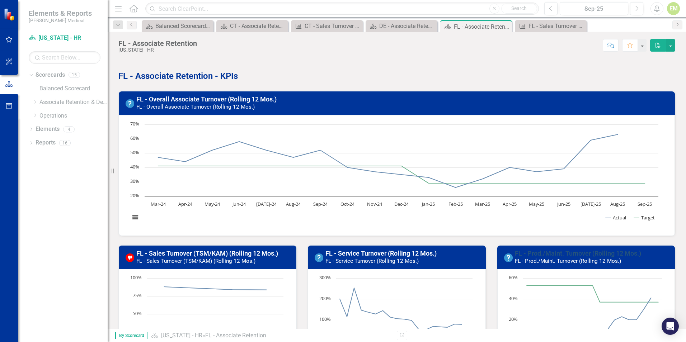
click at [537, 250] on link "FL - Prod./Maint. Turnover (Rolling 12 Mos.)" at bounding box center [578, 254] width 126 height 8
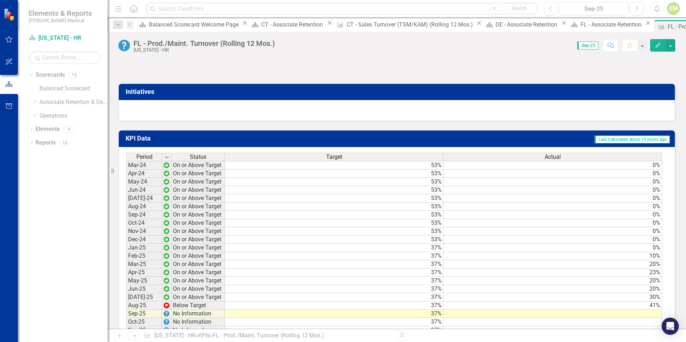
scroll to position [431, 0]
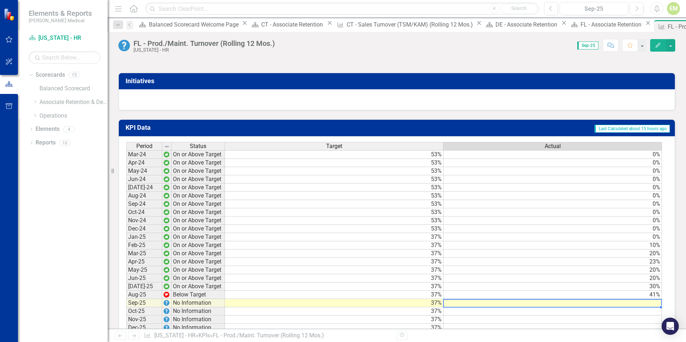
click at [632, 308] on td at bounding box center [553, 303] width 219 height 8
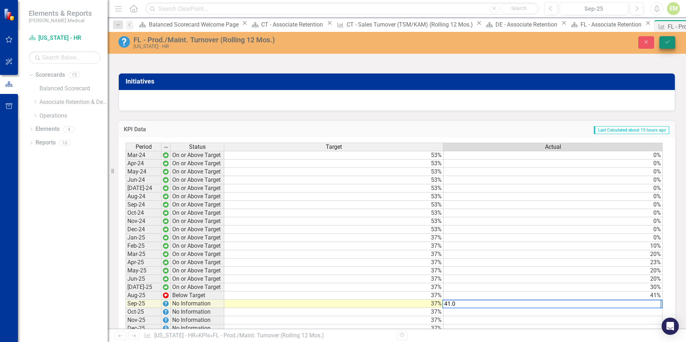
type textarea "41.0"
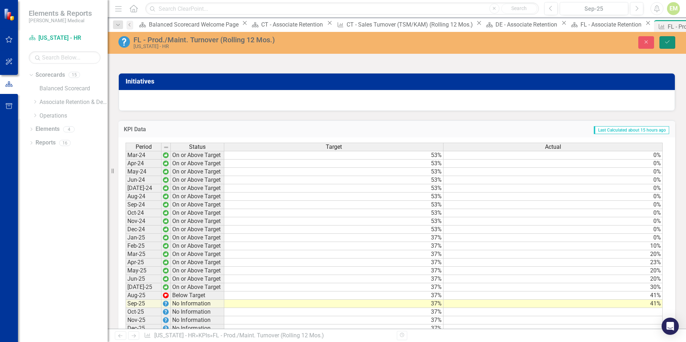
click at [673, 45] on button "Save" at bounding box center [668, 42] width 16 height 13
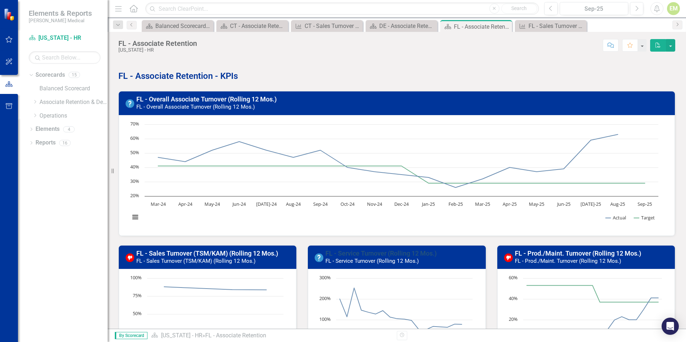
click at [368, 253] on link "FL - Service Turnover (Rolling 12 Mos.)" at bounding box center [381, 254] width 111 height 8
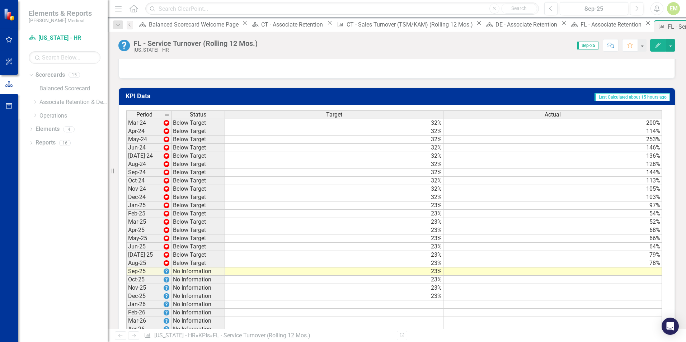
scroll to position [467, 0]
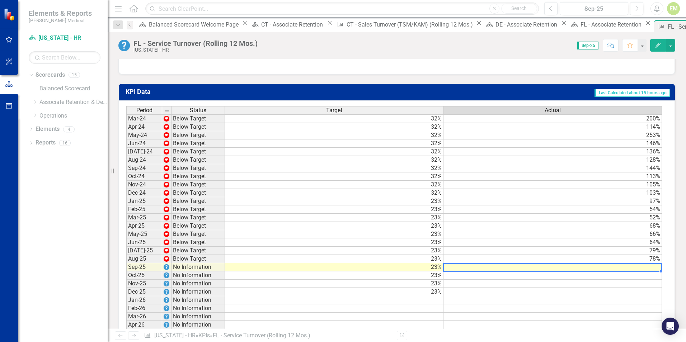
click at [625, 272] on td at bounding box center [553, 267] width 219 height 8
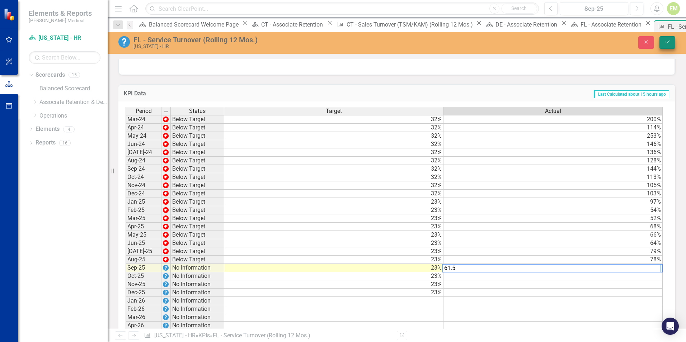
type textarea "61.5"
click at [664, 41] on button "Save" at bounding box center [668, 42] width 16 height 13
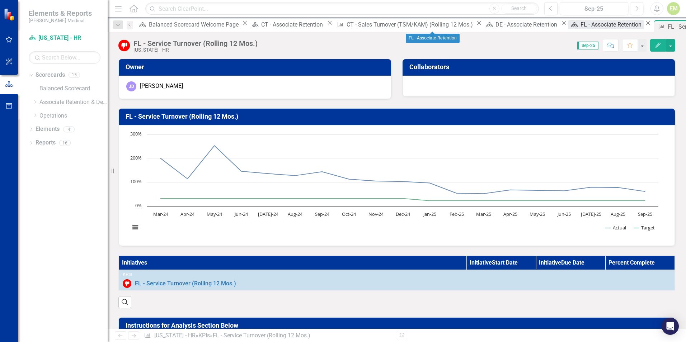
click at [581, 26] on div "FL - Associate Retention" at bounding box center [612, 24] width 63 height 9
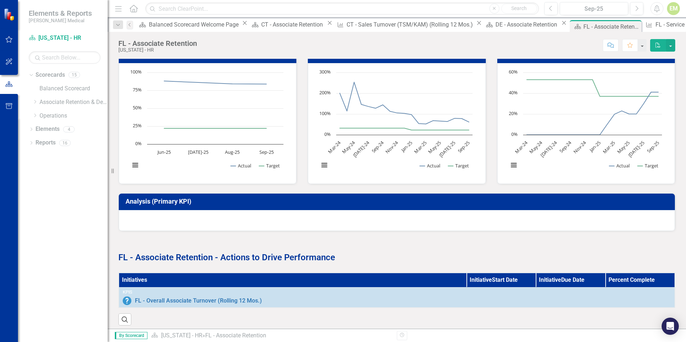
scroll to position [215, 0]
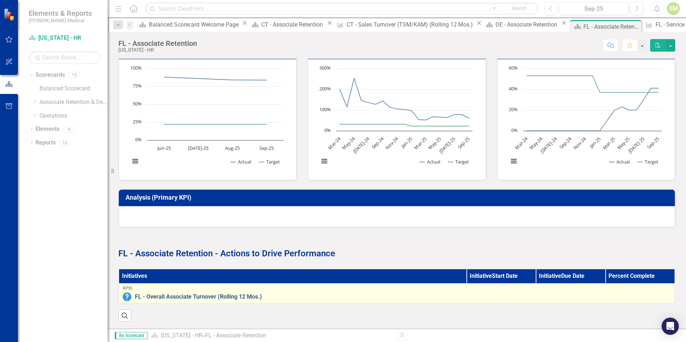
click at [325, 294] on link "FL - Overall Associate Turnover (Rolling 12 Mos.)" at bounding box center [403, 297] width 536 height 6
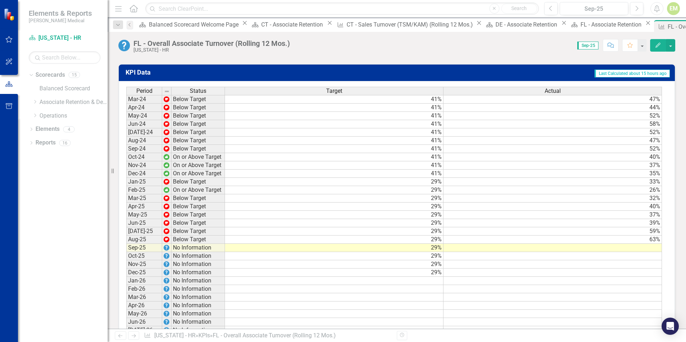
scroll to position [560, 0]
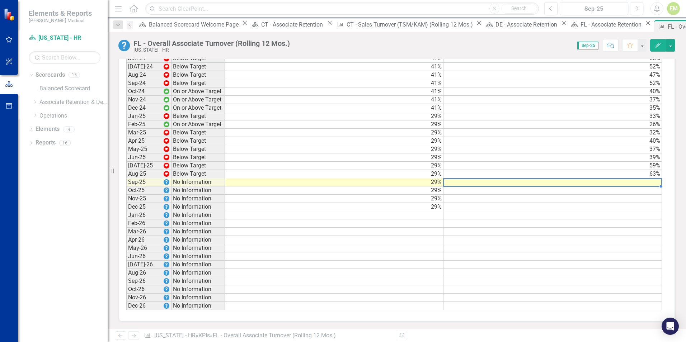
click at [577, 181] on td at bounding box center [553, 182] width 219 height 8
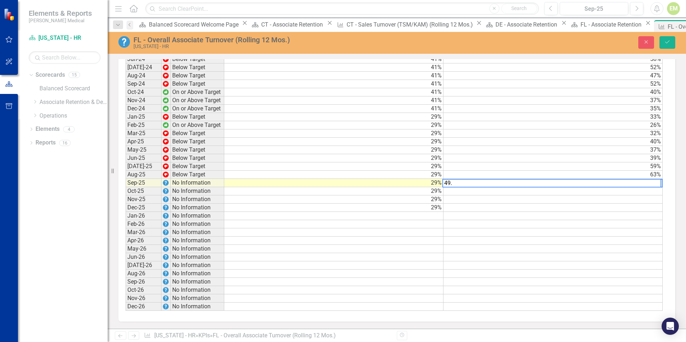
type textarea "49.2"
click at [675, 43] on button "Save" at bounding box center [668, 42] width 16 height 13
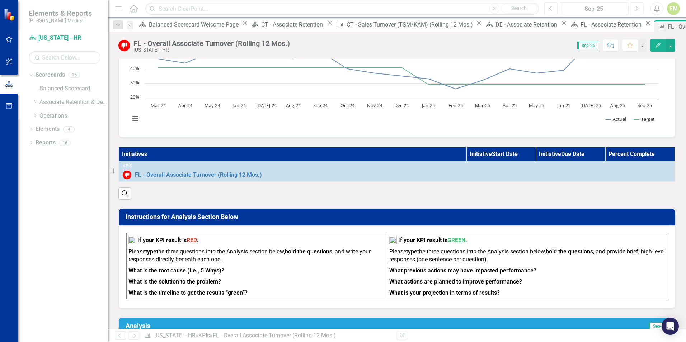
scroll to position [0, 0]
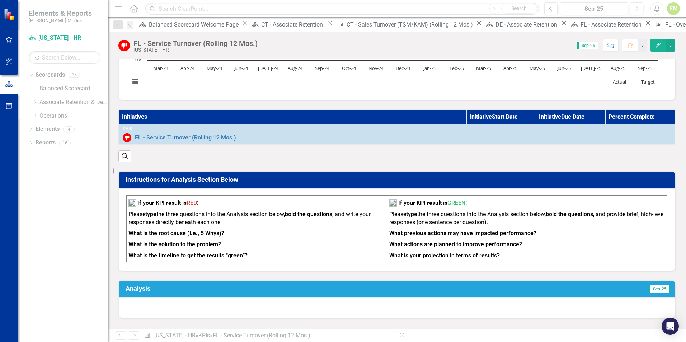
scroll to position [144, 0]
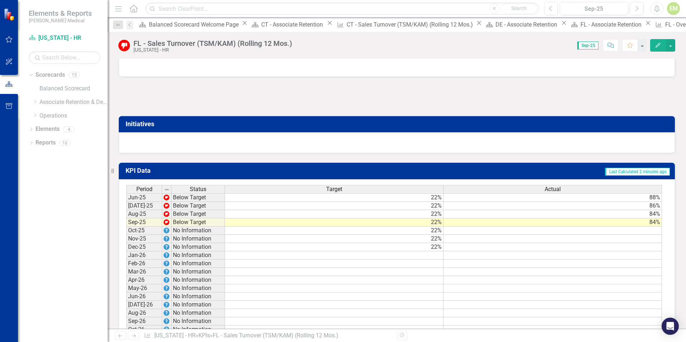
scroll to position [395, 0]
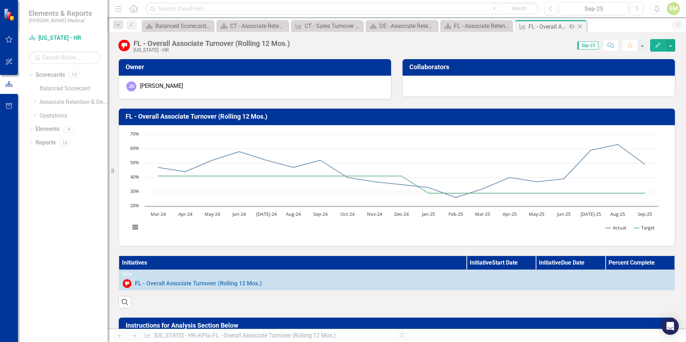
click at [551, 24] on div "FL - Overall Associate Turnover (Rolling 12 Mos.)" at bounding box center [548, 26] width 38 height 9
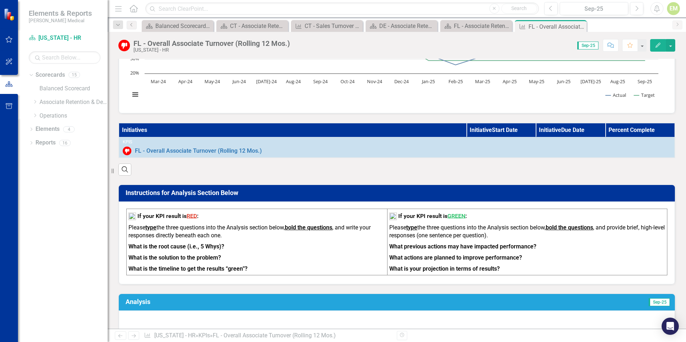
scroll to position [93, 0]
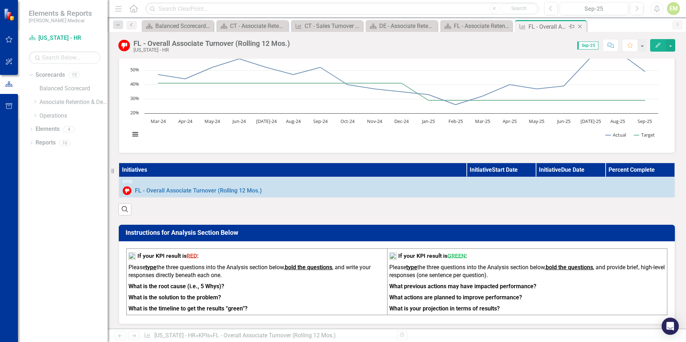
click at [582, 28] on icon "Close" at bounding box center [580, 27] width 7 height 6
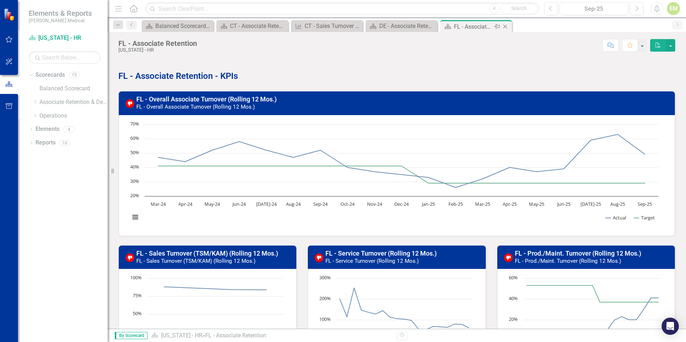
click at [507, 26] on icon "Close" at bounding box center [505, 27] width 7 height 6
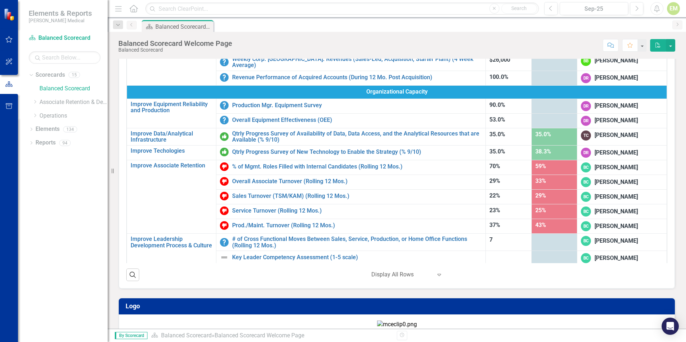
scroll to position [108, 0]
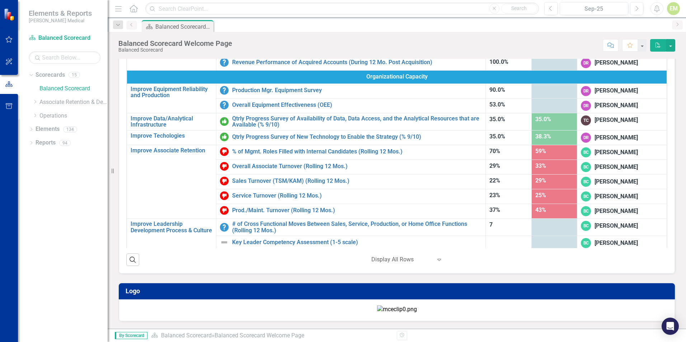
click at [542, 221] on div at bounding box center [555, 225] width 38 height 9
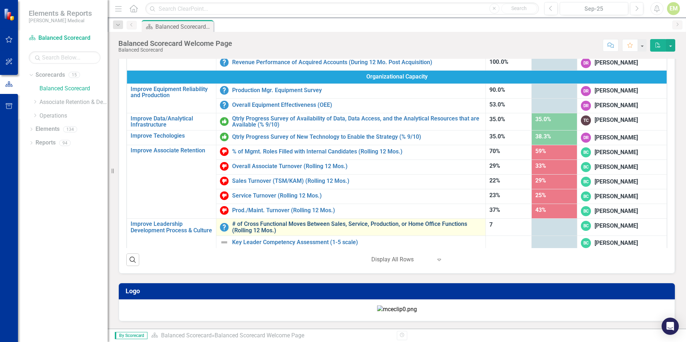
click at [305, 221] on link "# of Cross Functional Moves Between Sales, Service, Production, or Home Office …" at bounding box center [357, 227] width 250 height 13
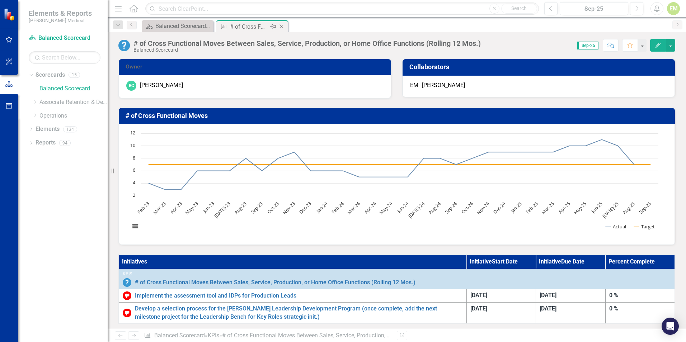
click at [282, 25] on icon "Close" at bounding box center [281, 27] width 7 height 6
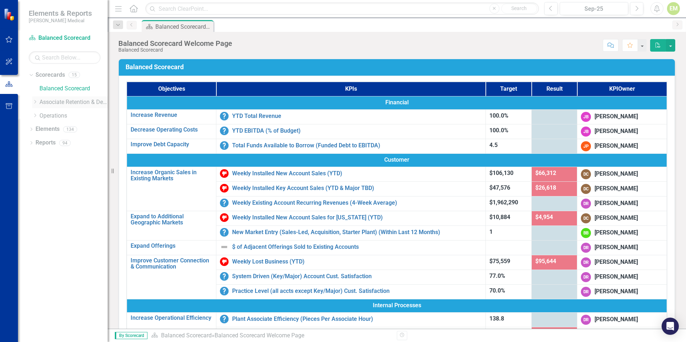
click at [37, 104] on icon "Dropdown" at bounding box center [34, 102] width 5 height 4
click at [40, 115] on icon "Dropdown" at bounding box center [41, 115] width 5 height 4
click at [62, 172] on link "[US_STATE] - HR" at bounding box center [81, 170] width 54 height 8
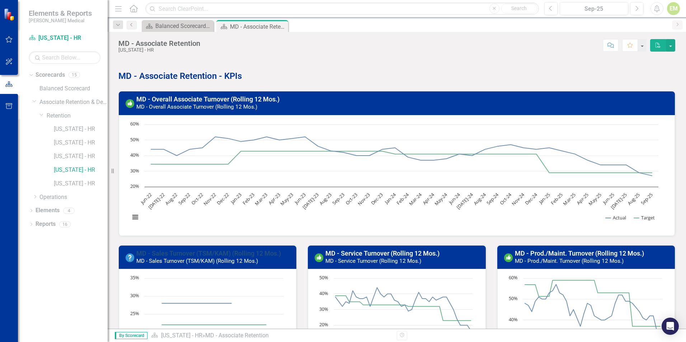
click at [195, 252] on link "MD - Sales Turnover (TSM/KAM) (Rolling 12 Mos.)" at bounding box center [208, 254] width 145 height 8
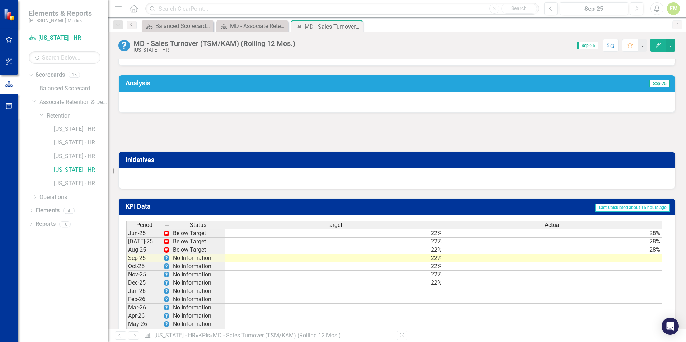
scroll to position [395, 0]
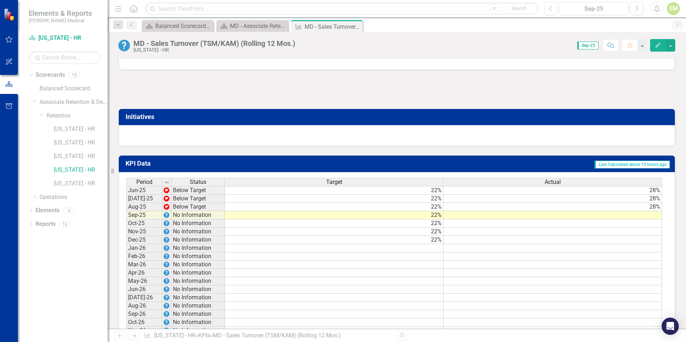
click at [625, 220] on td at bounding box center [553, 215] width 219 height 8
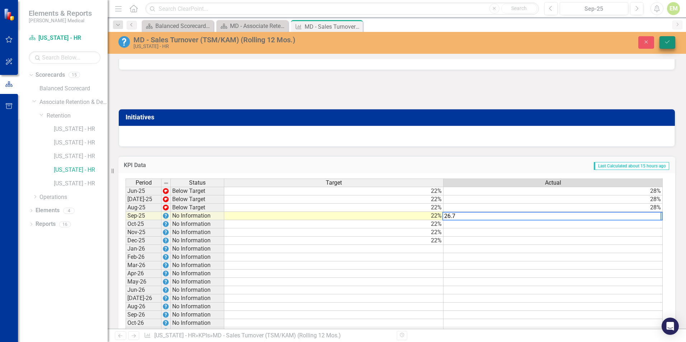
type textarea "26.7"
click at [668, 42] on icon "Save" at bounding box center [667, 41] width 6 height 5
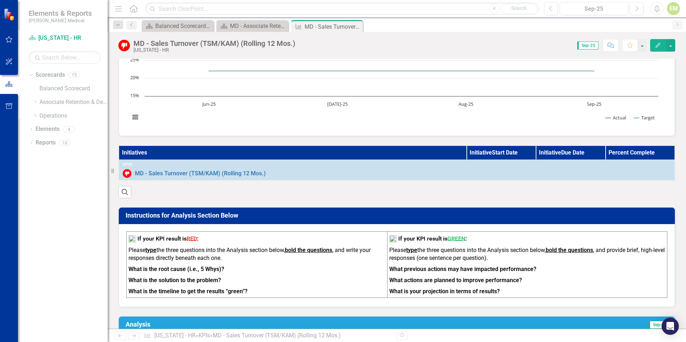
scroll to position [0, 0]
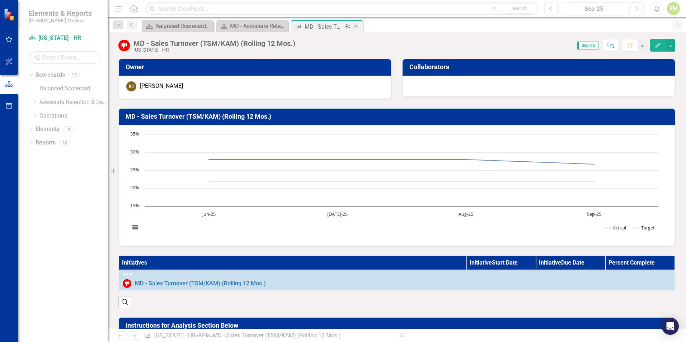
click at [357, 26] on icon "Close" at bounding box center [356, 27] width 7 height 6
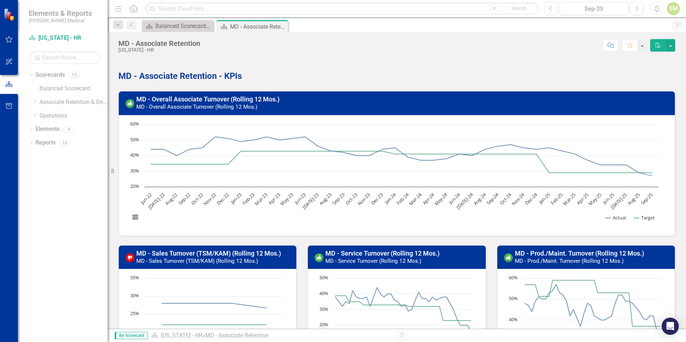
click at [0, 0] on icon "Close" at bounding box center [0, 0] width 0 height 0
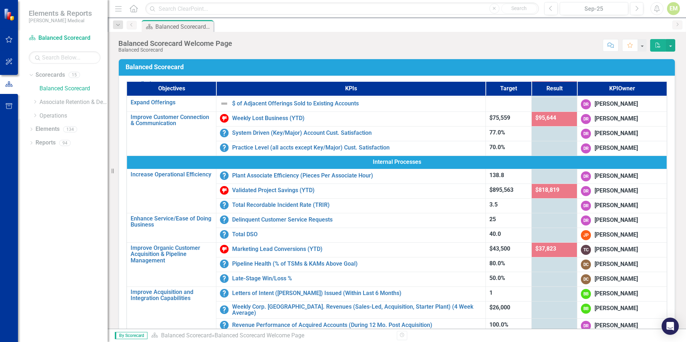
scroll to position [317, 0]
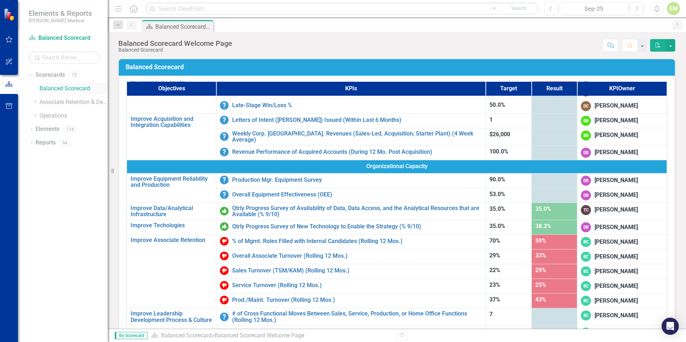
click at [52, 85] on link "Balanced Scorecard" at bounding box center [73, 89] width 68 height 8
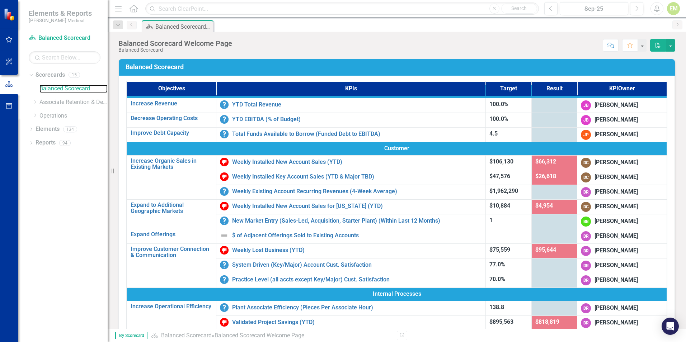
scroll to position [0, 0]
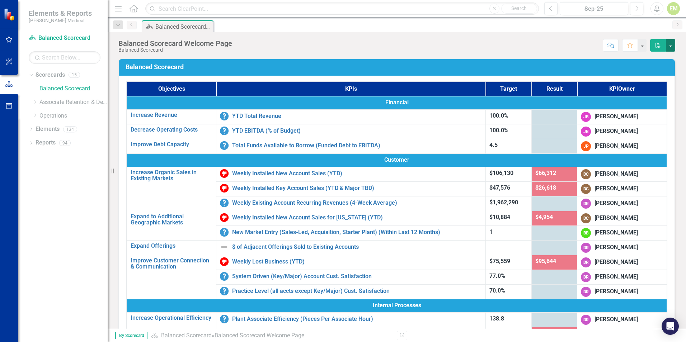
click at [672, 49] on button "button" at bounding box center [670, 45] width 9 height 13
click at [499, 44] on div "Score: N/A Sep-25 Completed Comment Favorite PDF" at bounding box center [456, 45] width 440 height 12
click at [679, 11] on div "EM" at bounding box center [673, 8] width 13 height 13
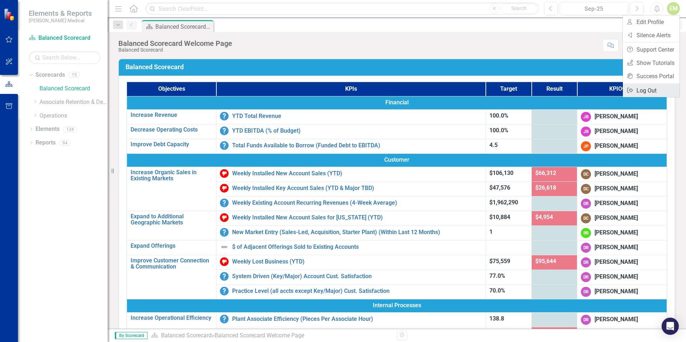
click at [644, 92] on link "Logout Log Out" at bounding box center [651, 90] width 57 height 13
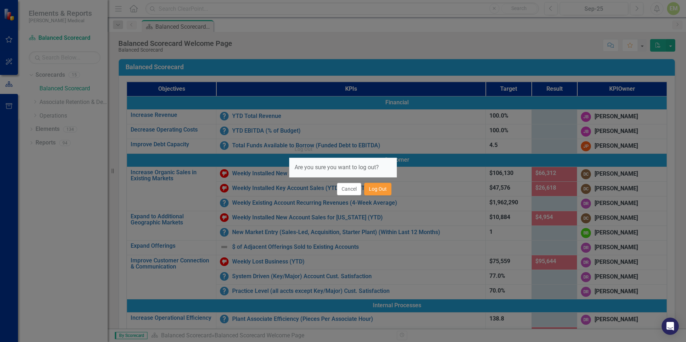
click at [380, 192] on button "Log Out" at bounding box center [377, 189] width 27 height 13
